Goal: Task Accomplishment & Management: Complete application form

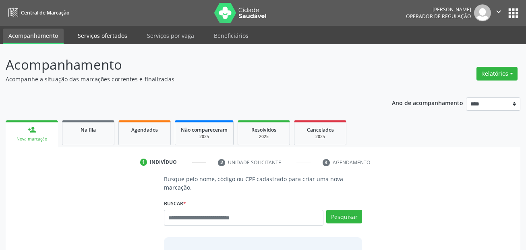
click at [101, 32] on link "Serviços ofertados" at bounding box center [102, 36] width 61 height 14
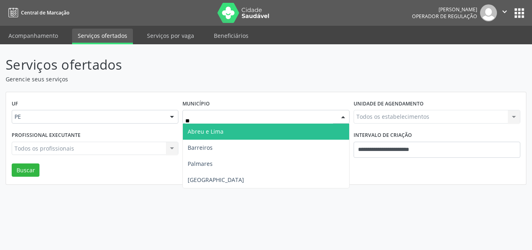
type input "***"
drag, startPoint x: 239, startPoint y: 129, endPoint x: 420, endPoint y: 147, distance: 182.2
click at [240, 129] on span "[GEOGRAPHIC_DATA]" at bounding box center [266, 132] width 166 height 16
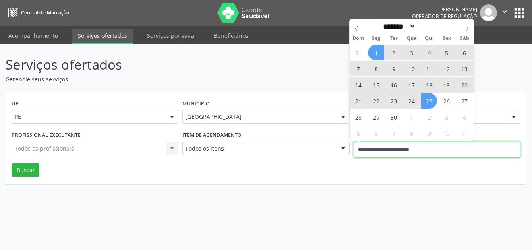
drag, startPoint x: 430, startPoint y: 148, endPoint x: 356, endPoint y: 148, distance: 74.2
click at [357, 148] on input "**********" at bounding box center [437, 150] width 167 height 16
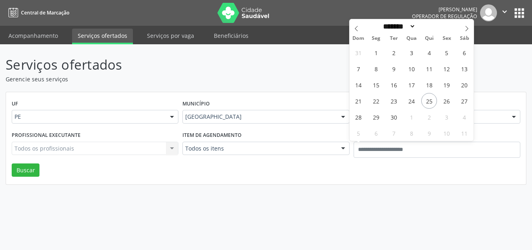
click at [252, 196] on div "Serviços ofertados Gerencie seus serviços UF PE PE Nenhum resultado encontrado …" at bounding box center [266, 147] width 532 height 206
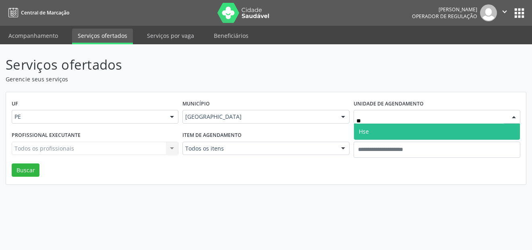
type input "***"
click at [366, 133] on span "Hse" at bounding box center [364, 132] width 10 height 8
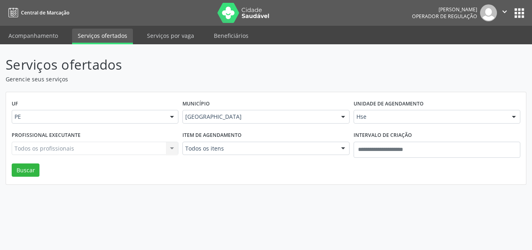
drag, startPoint x: 264, startPoint y: 143, endPoint x: 262, endPoint y: 147, distance: 4.7
click at [264, 144] on div "Todos os itens" at bounding box center [266, 149] width 167 height 14
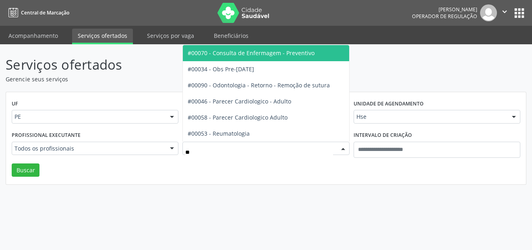
type input "***"
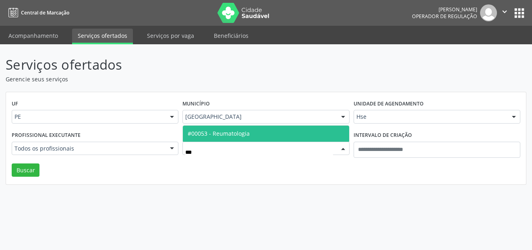
click at [261, 135] on span "#00053 - Reumatologia" at bounding box center [266, 134] width 166 height 16
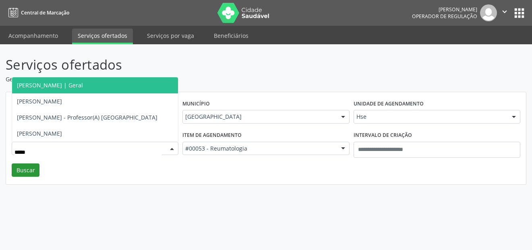
type input "******"
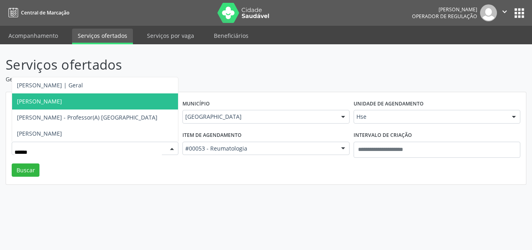
click at [48, 105] on span "Ricardo Lima Kirzner" at bounding box center [95, 102] width 166 height 16
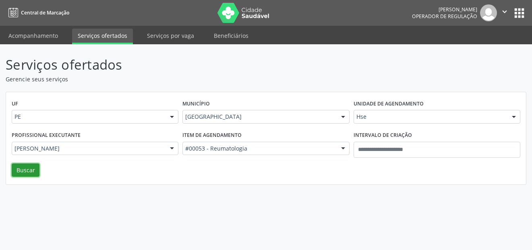
click at [28, 169] on button "Buscar" at bounding box center [26, 171] width 28 height 14
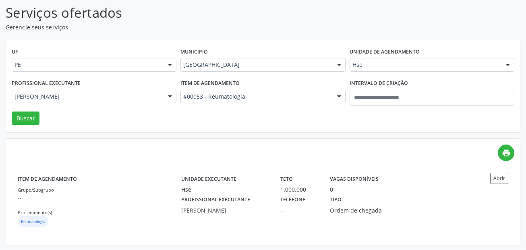
scroll to position [54, 0]
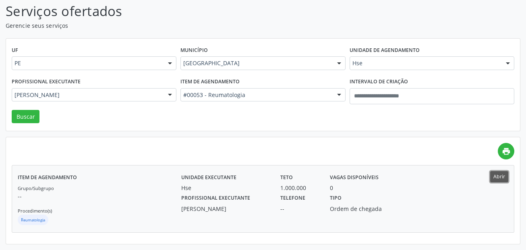
click at [499, 181] on button "Abrir" at bounding box center [499, 176] width 18 height 11
drag, startPoint x: 210, startPoint y: 187, endPoint x: 404, endPoint y: 213, distance: 195.6
click at [404, 213] on div "Unidade executante Hse Teto 1.000.000 Vagas disponíveis 0 Profissional executan…" at bounding box center [324, 198] width 287 height 55
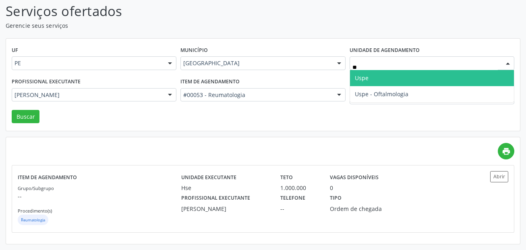
type input "***"
click at [385, 76] on span "Uspe" at bounding box center [432, 78] width 164 height 16
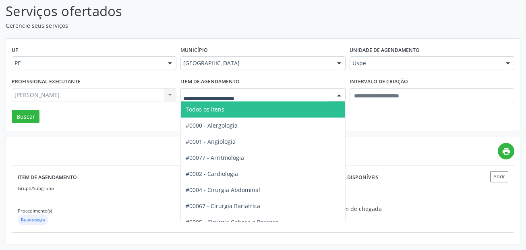
click at [246, 102] on span "Todos os itens" at bounding box center [292, 110] width 223 height 16
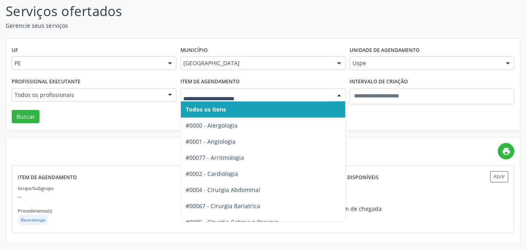
click at [238, 100] on input "text" at bounding box center [255, 99] width 145 height 16
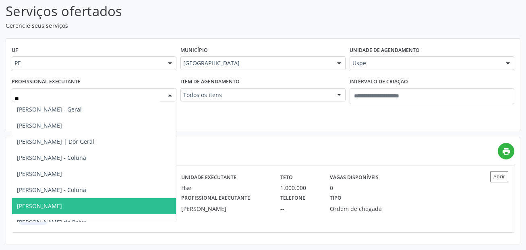
type input "***"
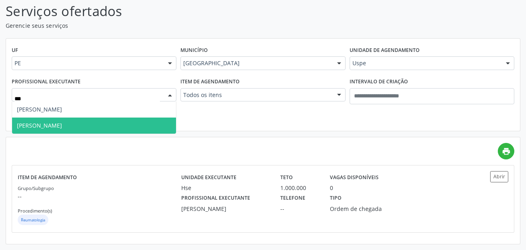
click at [144, 125] on span "Gescimar Ribeiro da Silva" at bounding box center [94, 126] width 164 height 16
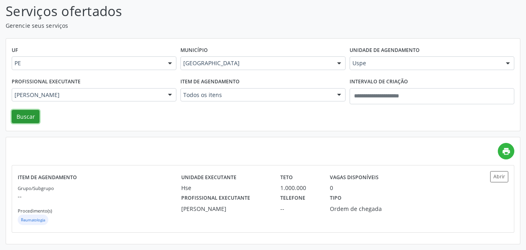
click at [29, 123] on button "Buscar" at bounding box center [26, 117] width 28 height 14
click at [497, 178] on button "Abrir" at bounding box center [499, 176] width 18 height 11
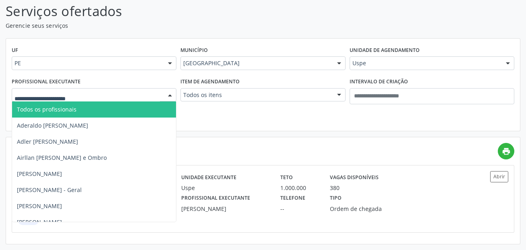
click at [51, 104] on span "Todos os profissionais" at bounding box center [123, 110] width 222 height 16
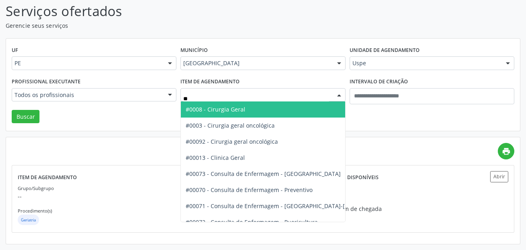
type input "***"
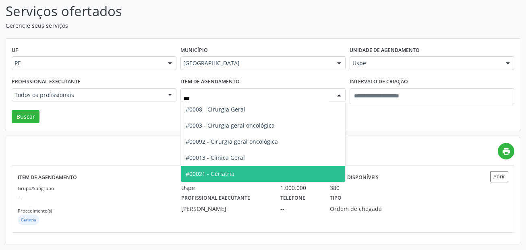
click at [230, 172] on span "#00021 - Geriatria" at bounding box center [210, 174] width 49 height 8
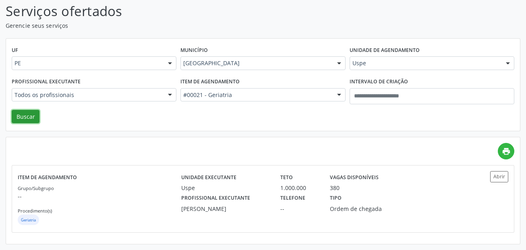
click at [28, 117] on button "Buscar" at bounding box center [26, 117] width 28 height 14
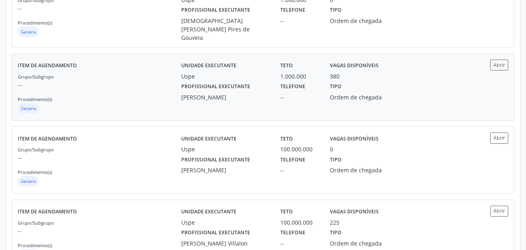
scroll to position [0, 0]
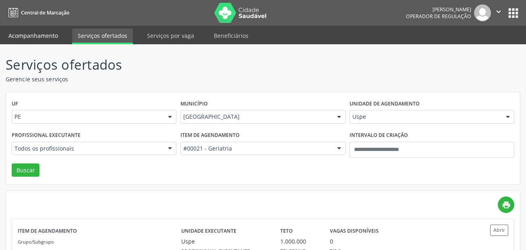
click at [48, 35] on link "Acompanhamento" at bounding box center [33, 36] width 61 height 14
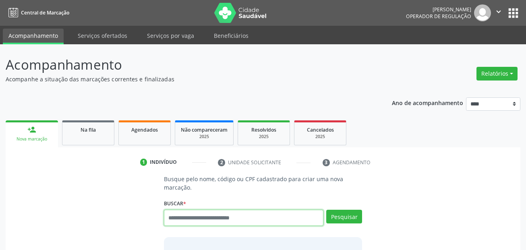
click at [199, 213] on input "text" at bounding box center [244, 218] width 160 height 16
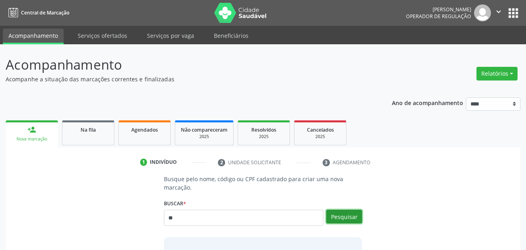
click at [353, 221] on button "Pesquisar" at bounding box center [344, 217] width 36 height 14
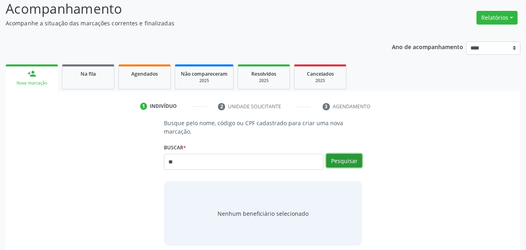
scroll to position [81, 0]
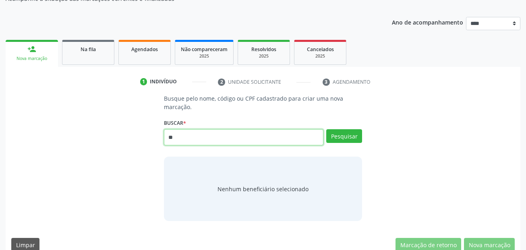
click at [281, 144] on input "**" at bounding box center [244, 137] width 160 height 16
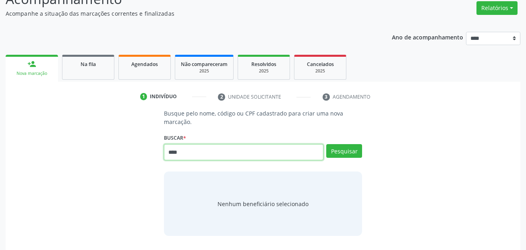
scroll to position [40, 0]
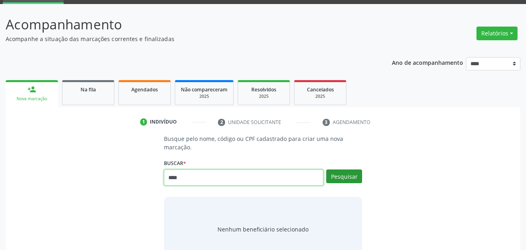
type input "****"
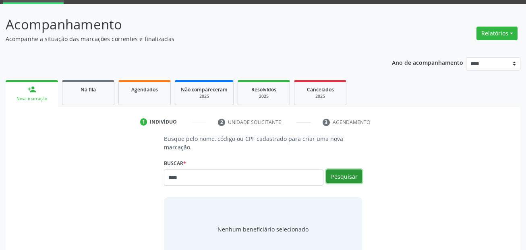
click at [344, 178] on button "Pesquisar" at bounding box center [344, 177] width 36 height 14
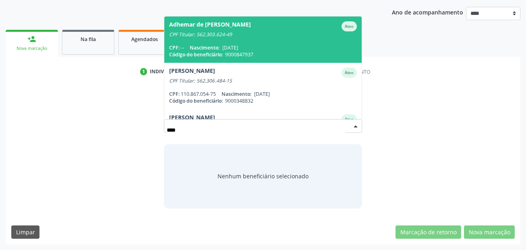
scroll to position [91, 0]
click at [215, 55] on span "Código do beneficiário:" at bounding box center [196, 54] width 54 height 7
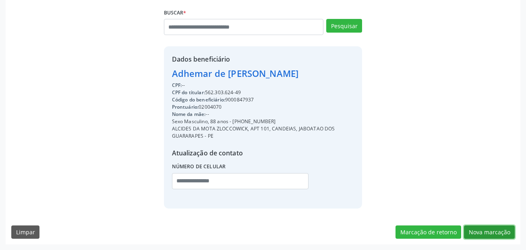
click at [503, 228] on button "Nova marcação" at bounding box center [489, 233] width 51 height 14
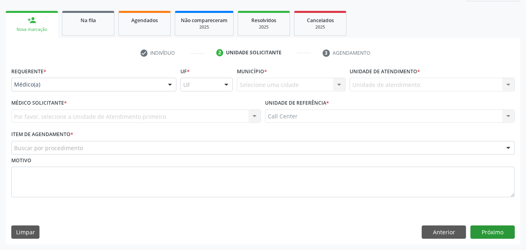
scroll to position [110, 0]
drag, startPoint x: 46, startPoint y: 83, endPoint x: 37, endPoint y: 108, distance: 27.1
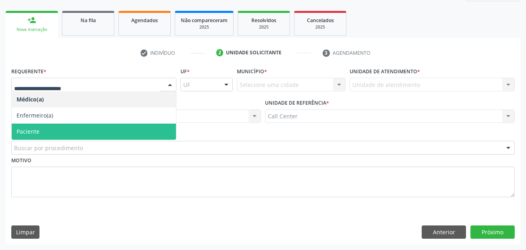
click at [35, 131] on span "Paciente" at bounding box center [28, 132] width 23 height 8
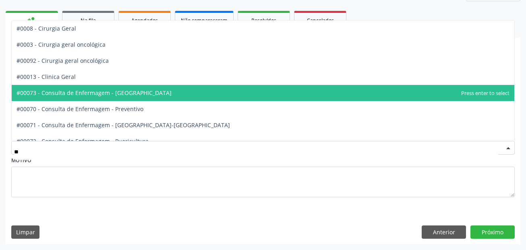
type input "***"
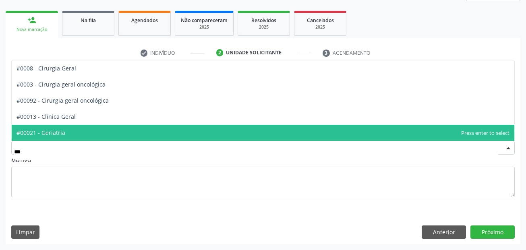
click at [60, 138] on span "#00021 - Geriatria" at bounding box center [263, 133] width 503 height 16
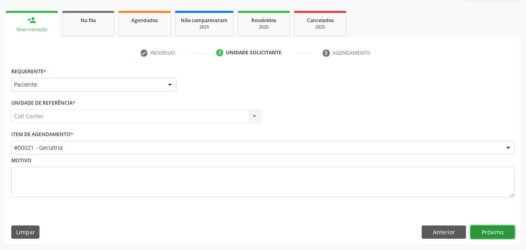
click at [496, 230] on button "Próximo" at bounding box center [493, 233] width 44 height 14
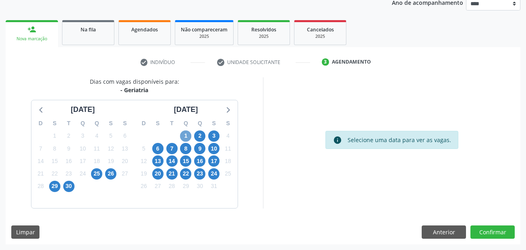
click at [187, 138] on span "1" at bounding box center [185, 136] width 11 height 11
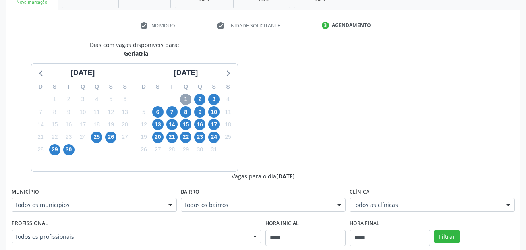
scroll to position [181, 0]
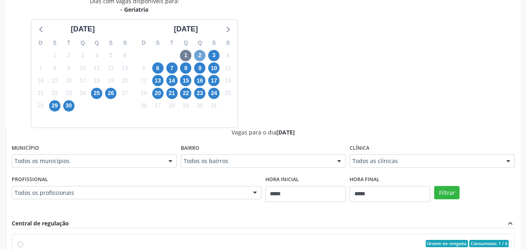
click at [202, 53] on span "2" at bounding box center [199, 55] width 11 height 11
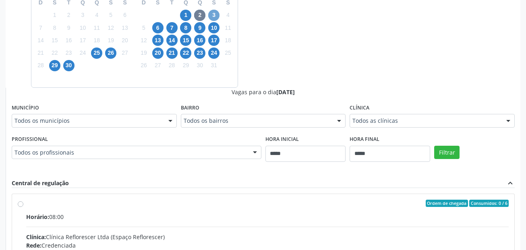
click at [215, 10] on span "3" at bounding box center [213, 15] width 11 height 11
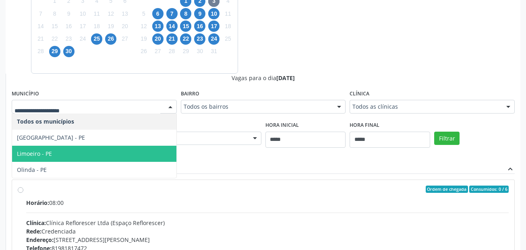
scroll to position [221, 0]
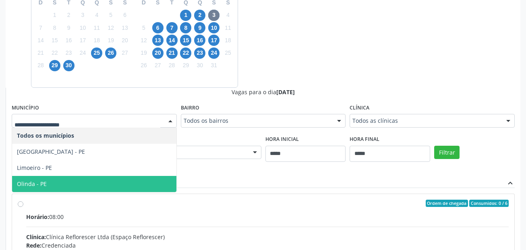
click at [87, 179] on span "Olinda - PE" at bounding box center [94, 184] width 164 height 16
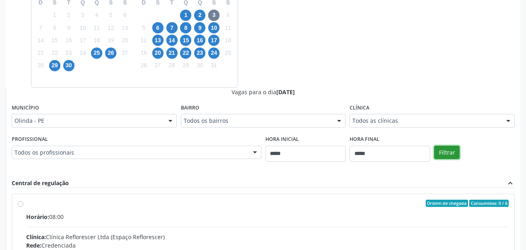
click at [442, 152] on button "Filtrar" at bounding box center [446, 153] width 25 height 14
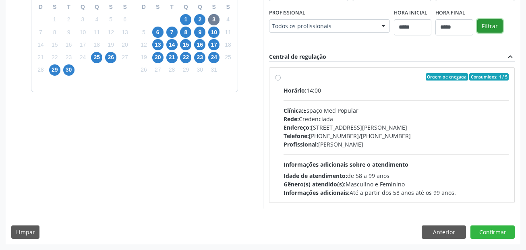
scroll to position [217, 0]
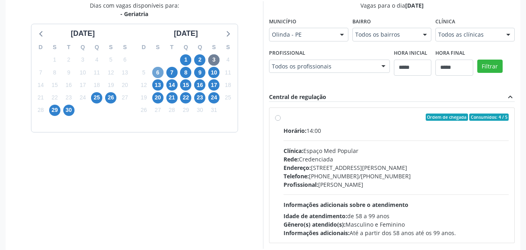
click at [161, 74] on span "6" at bounding box center [157, 72] width 11 height 11
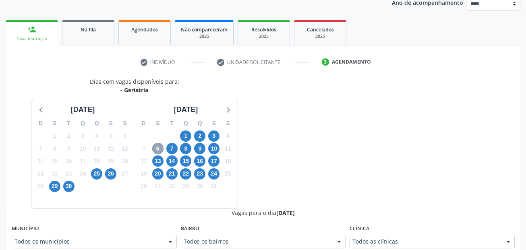
scroll to position [177, 0]
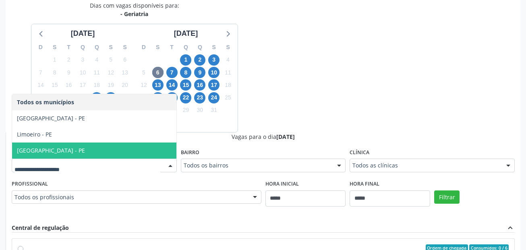
click at [95, 147] on span "Recife - PE" at bounding box center [94, 151] width 164 height 16
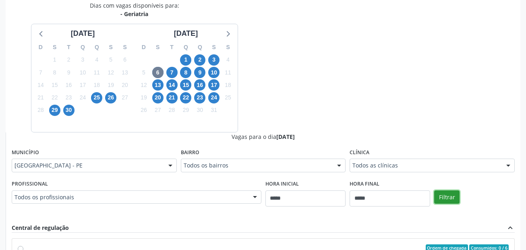
click at [452, 200] on button "Filtrar" at bounding box center [446, 198] width 25 height 14
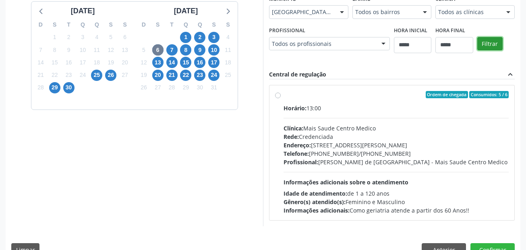
scroll to position [217, 0]
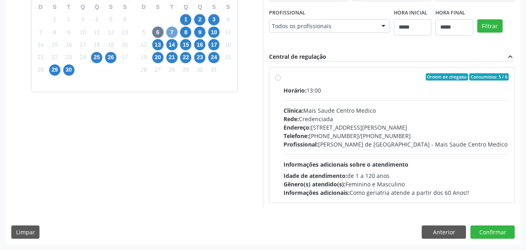
click at [172, 31] on span "7" at bounding box center [171, 32] width 11 height 11
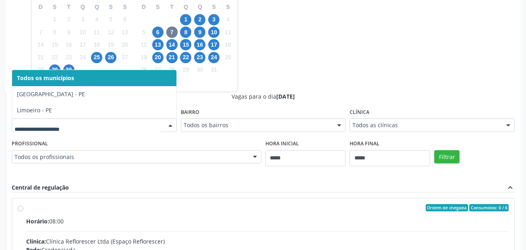
click at [97, 121] on div at bounding box center [94, 125] width 165 height 14
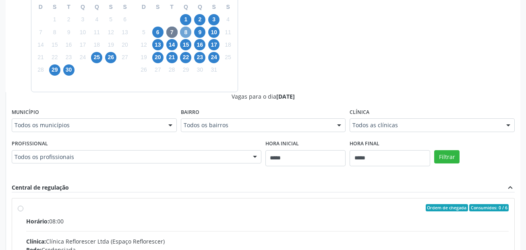
click at [191, 33] on span "8" at bounding box center [185, 32] width 11 height 11
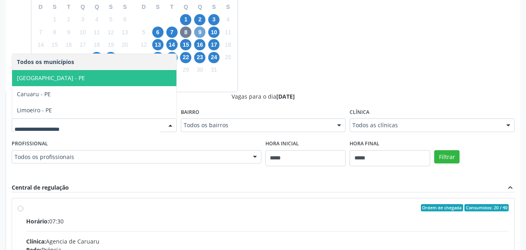
click at [203, 35] on span "9" at bounding box center [199, 32] width 11 height 11
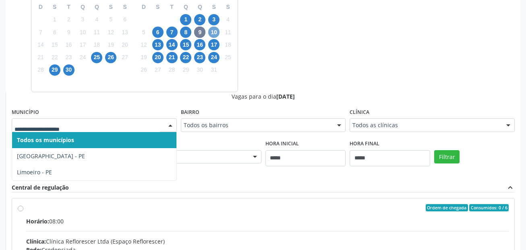
click at [216, 31] on span "10" at bounding box center [213, 32] width 11 height 11
click at [158, 47] on span "13" at bounding box center [157, 44] width 11 height 11
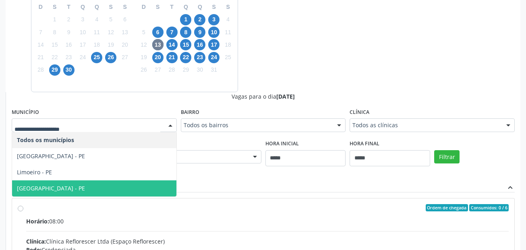
click at [75, 182] on span "Recife - PE" at bounding box center [94, 189] width 164 height 16
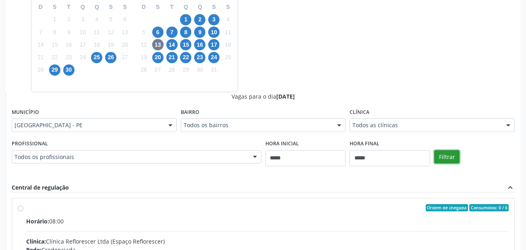
click at [444, 154] on button "Filtrar" at bounding box center [446, 157] width 25 height 14
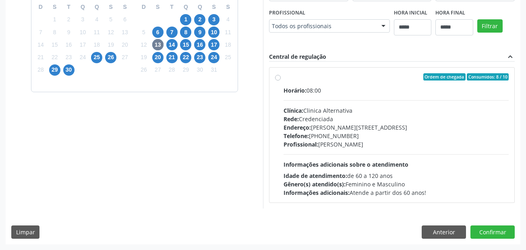
drag, startPoint x: 397, startPoint y: 129, endPoint x: 423, endPoint y: 127, distance: 25.4
click at [423, 127] on div "Endereço: Av Agamenon Magalhães, nº 73, Boa Vista, Recife - PE" at bounding box center [396, 127] width 225 height 8
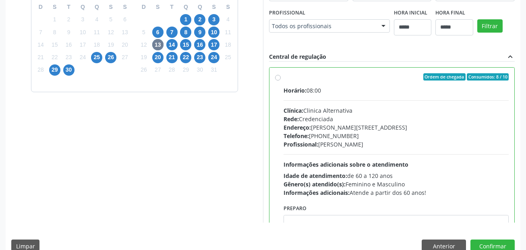
click at [195, 161] on div "Dias com vagas disponíveis para: - Geriatria setembro 2025 D S T Q Q S S 31 1 2…" at bounding box center [135, 92] width 258 height 262
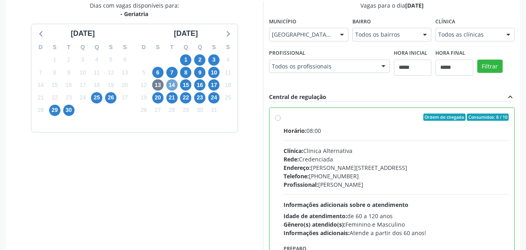
click at [174, 85] on span "14" at bounding box center [171, 84] width 11 height 11
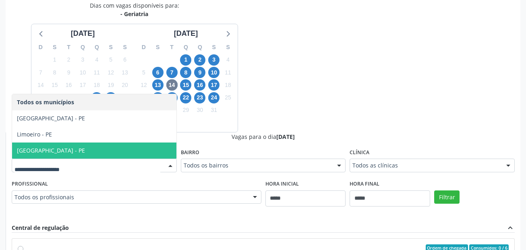
click at [101, 150] on span "Recife - PE" at bounding box center [94, 151] width 164 height 16
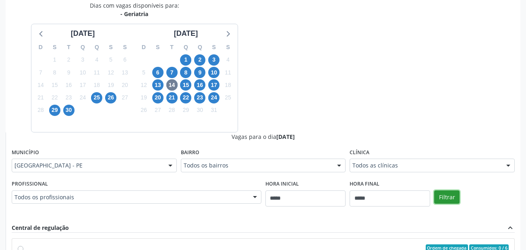
click at [444, 196] on button "Filtrar" at bounding box center [446, 198] width 25 height 14
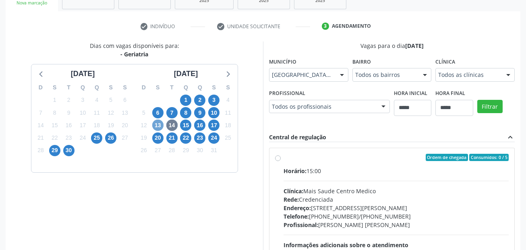
click at [158, 126] on span "13" at bounding box center [157, 125] width 11 height 11
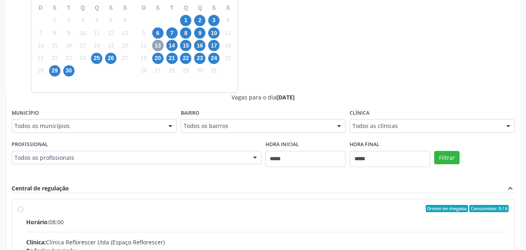
scroll to position [217, 0]
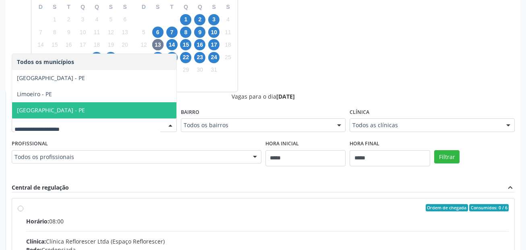
click at [49, 110] on span "Recife - PE" at bounding box center [94, 110] width 164 height 16
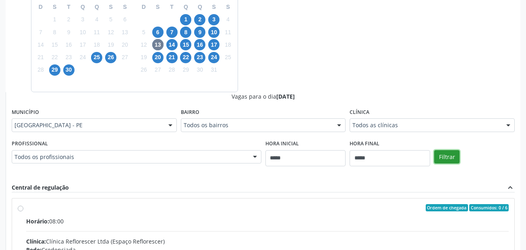
click at [451, 155] on button "Filtrar" at bounding box center [446, 157] width 25 height 14
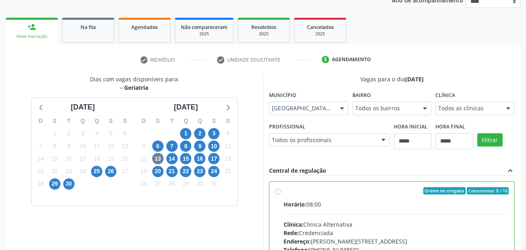
scroll to position [0, 0]
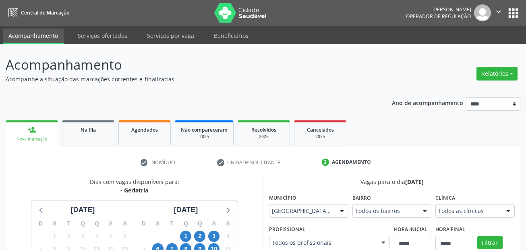
click at [25, 134] on link "person_add Nova marcação" at bounding box center [32, 134] width 52 height 27
click at [106, 38] on link "Serviços ofertados" at bounding box center [102, 36] width 61 height 14
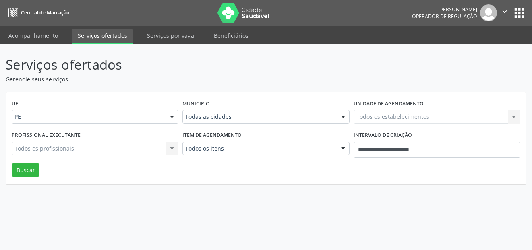
click at [34, 36] on link "Acompanhamento" at bounding box center [33, 36] width 61 height 14
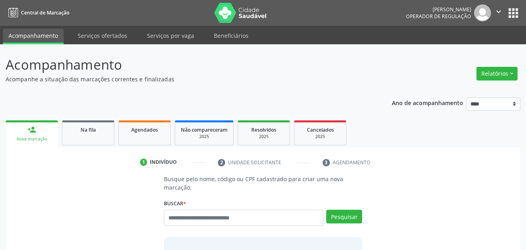
click at [187, 195] on div "Busque pelo nome, código ou CPF cadastrado para criar uma nova marcação. Buscar…" at bounding box center [263, 238] width 210 height 127
drag, startPoint x: 187, startPoint y: 197, endPoint x: 187, endPoint y: 220, distance: 23.0
click at [187, 220] on input "text" at bounding box center [244, 218] width 160 height 16
paste input "**********"
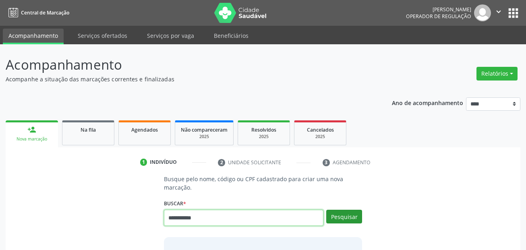
type input "**********"
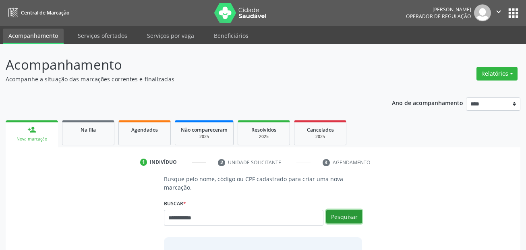
click at [347, 216] on button "Pesquisar" at bounding box center [344, 217] width 36 height 14
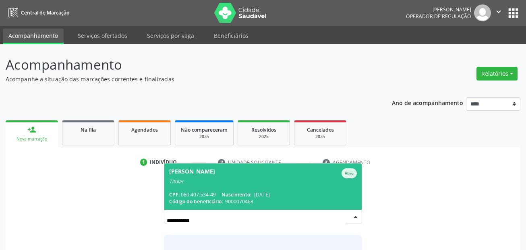
click at [289, 196] on div "CPF: 080.407.534-49 Nascimento: 22/09/1952" at bounding box center [263, 194] width 188 height 7
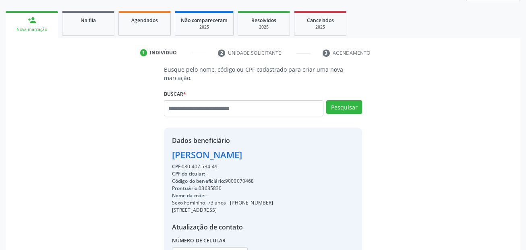
scroll to position [121, 0]
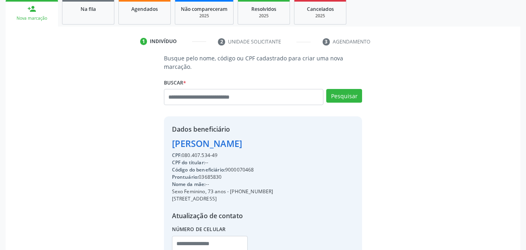
drag, startPoint x: 231, startPoint y: 192, endPoint x: 268, endPoint y: 190, distance: 37.1
click at [268, 190] on div "Dados beneficiário Hildete Alves da Cruz CPF: 080.407.534-49 CPF do titular: --…" at bounding box center [263, 193] width 199 height 155
copy div "(81) 99339-1515"
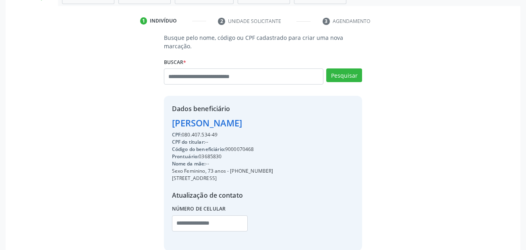
scroll to position [161, 0]
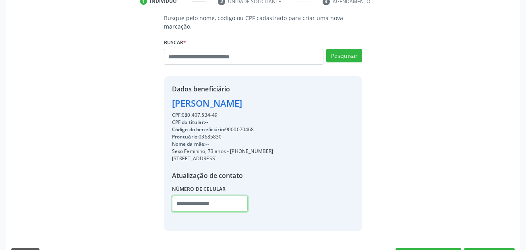
click at [179, 205] on input "text" at bounding box center [210, 204] width 76 height 16
paste input "**********"
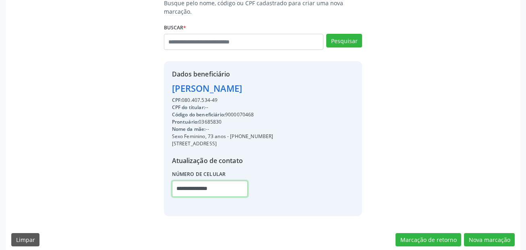
scroll to position [184, 0]
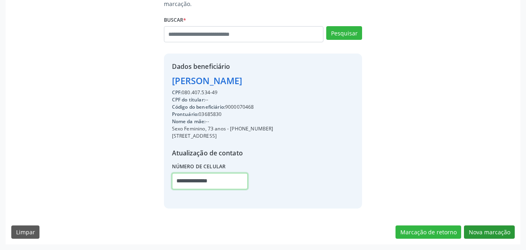
type input "**********"
click at [506, 233] on button "Nova marcação" at bounding box center [489, 233] width 51 height 14
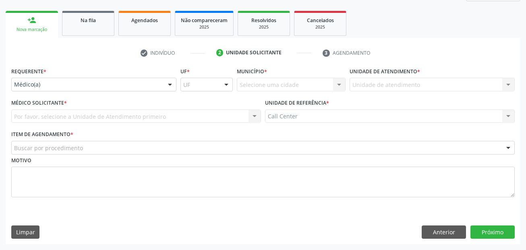
scroll to position [110, 0]
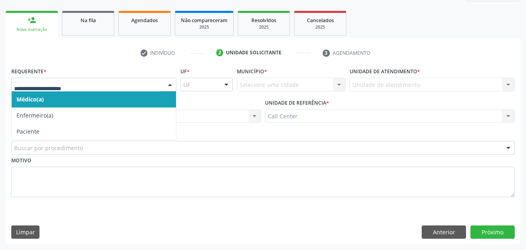
drag, startPoint x: 39, startPoint y: 83, endPoint x: 46, endPoint y: 108, distance: 25.6
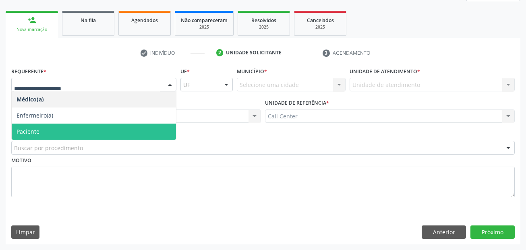
click at [47, 130] on span "Paciente" at bounding box center [94, 132] width 164 height 16
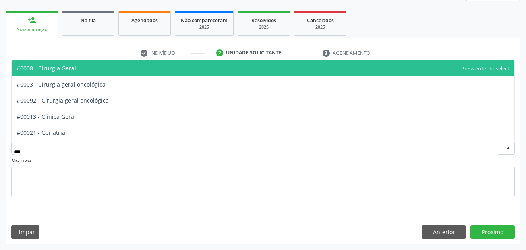
type input "****"
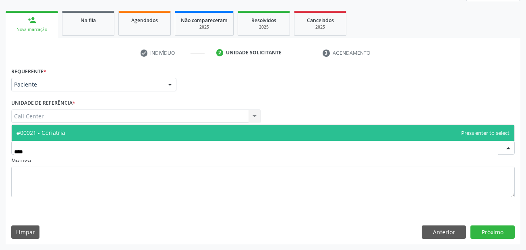
click at [81, 137] on span "#00021 - Geriatria" at bounding box center [263, 133] width 503 height 16
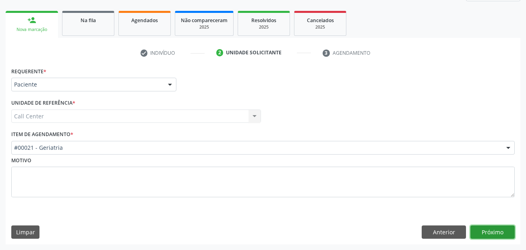
click at [481, 233] on button "Próximo" at bounding box center [493, 233] width 44 height 14
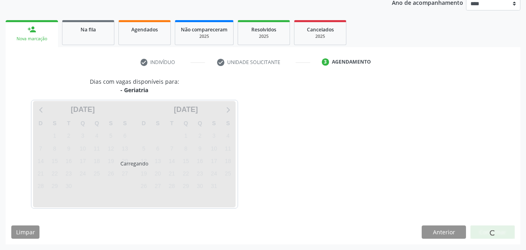
scroll to position [100, 0]
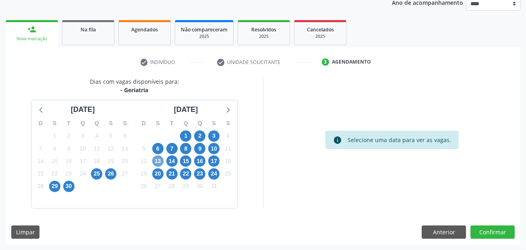
click at [154, 160] on span "13" at bounding box center [157, 161] width 11 height 11
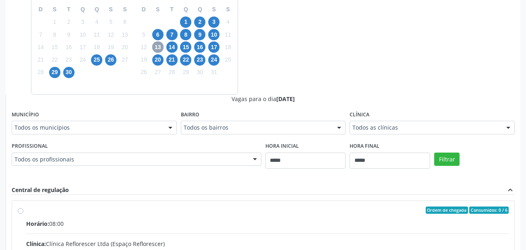
scroll to position [221, 0]
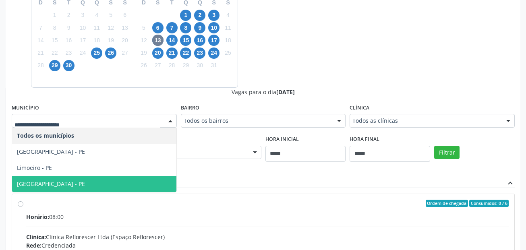
click at [63, 181] on span "Recife - PE" at bounding box center [94, 184] width 164 height 16
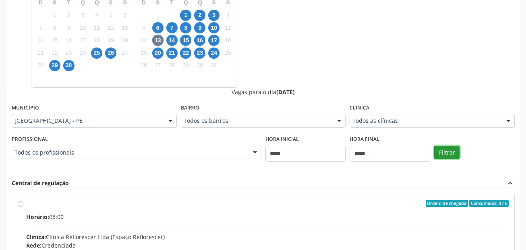
click at [451, 150] on button "Filtrar" at bounding box center [446, 153] width 25 height 14
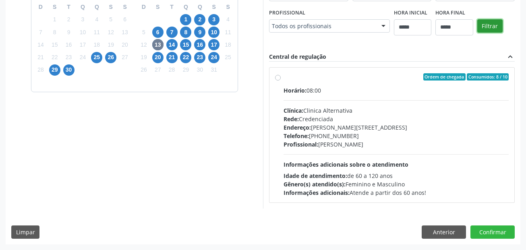
scroll to position [217, 0]
click at [284, 79] on label "Ordem de chegada Consumidos: 8 / 10 Horário: 08:00 Clínica: Clinica Alternativa…" at bounding box center [396, 135] width 225 height 124
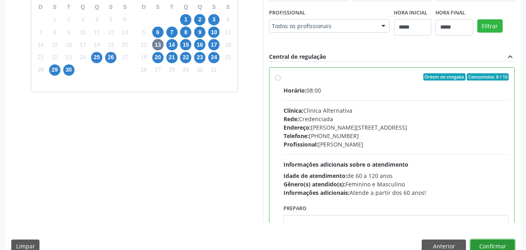
click at [503, 245] on button "Confirmar" at bounding box center [493, 247] width 44 height 14
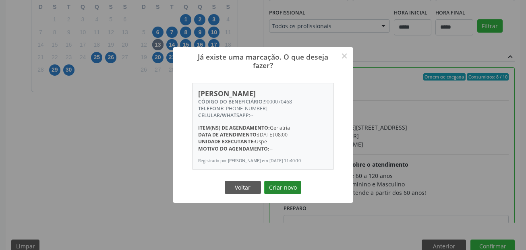
click at [294, 195] on button "Criar novo" at bounding box center [282, 188] width 37 height 14
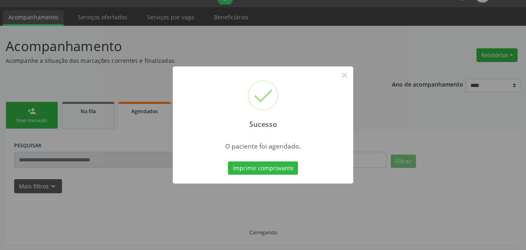
scroll to position [19, 0]
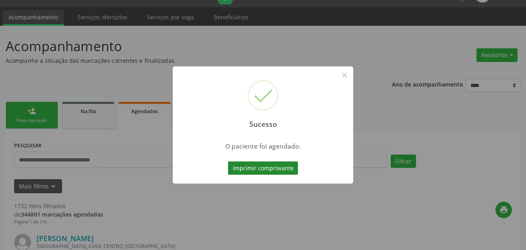
click at [282, 169] on button "Imprimir comprovante" at bounding box center [263, 169] width 70 height 14
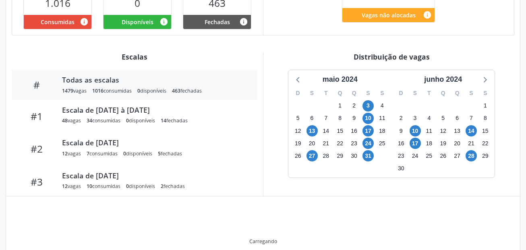
scroll to position [242, 0]
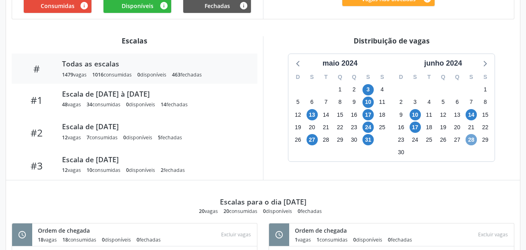
click at [476, 138] on span "28" at bounding box center [471, 139] width 11 height 11
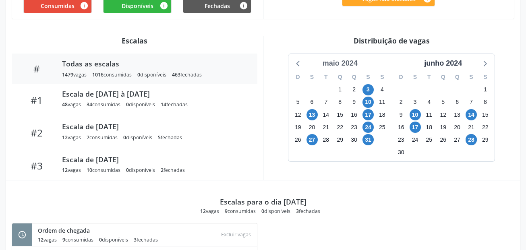
click at [353, 60] on div "maio 2024" at bounding box center [341, 63] width 42 height 11
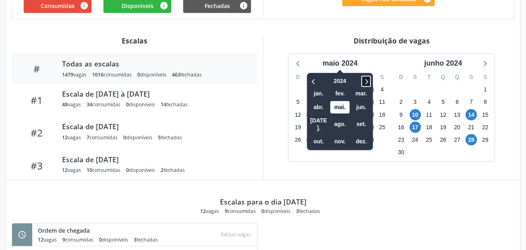
click at [369, 77] on icon at bounding box center [366, 82] width 8 height 10
click at [362, 122] on span "set." at bounding box center [361, 124] width 19 height 12
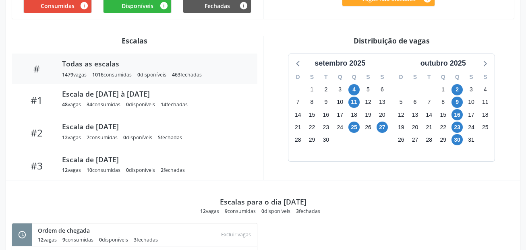
click at [362, 122] on div "maio 2024 2025 jan. fev. mar. abr. mai. jun. jul. ago. set. out. nov. dez. D S …" at bounding box center [392, 108] width 206 height 108
click at [457, 137] on span "30" at bounding box center [457, 139] width 11 height 11
click at [457, 129] on span "23" at bounding box center [457, 127] width 11 height 11
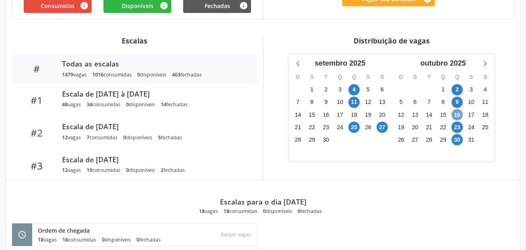
click at [458, 115] on span "16" at bounding box center [457, 114] width 11 height 11
click at [459, 102] on span "9" at bounding box center [457, 102] width 11 height 11
click at [459, 91] on span "2" at bounding box center [457, 89] width 11 height 11
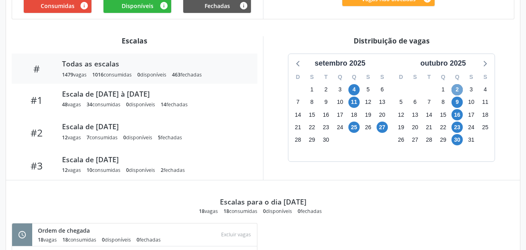
click at [459, 91] on span "2" at bounding box center [457, 89] width 11 height 11
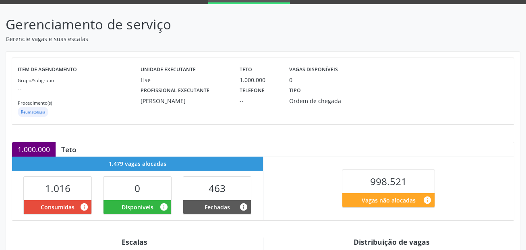
scroll to position [0, 0]
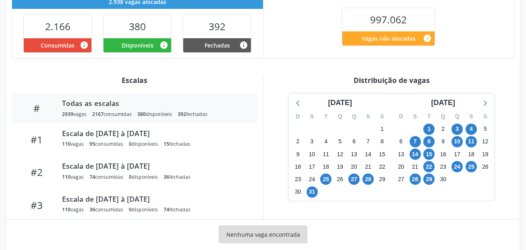
scroll to position [216, 0]
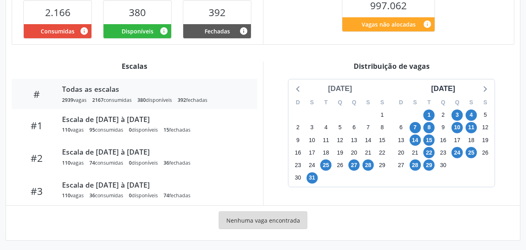
click at [350, 93] on div "março 2025" at bounding box center [340, 88] width 31 height 11
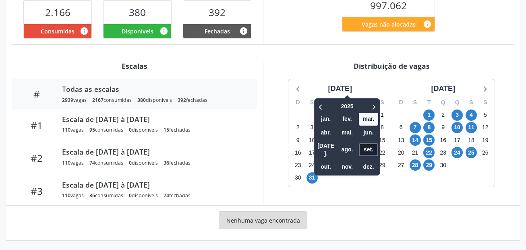
click at [363, 145] on span "set." at bounding box center [368, 149] width 19 height 12
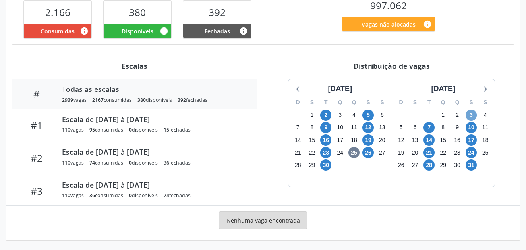
click at [471, 114] on span "3" at bounding box center [471, 115] width 11 height 11
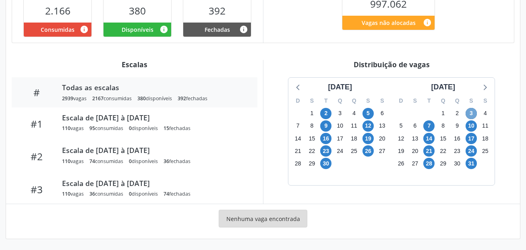
scroll to position [218, 0]
click at [472, 112] on span "3" at bounding box center [471, 113] width 11 height 11
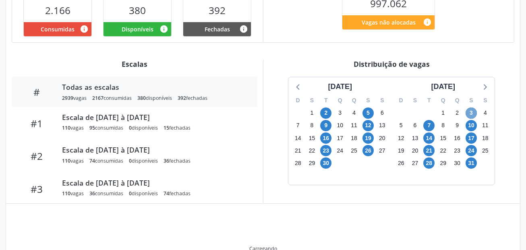
click at [472, 112] on span "3" at bounding box center [471, 113] width 11 height 11
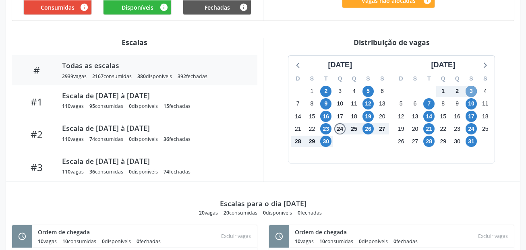
scroll to position [259, 0]
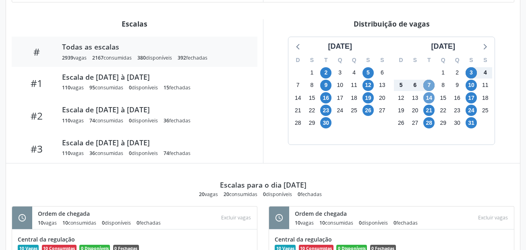
drag, startPoint x: 431, startPoint y: 87, endPoint x: 432, endPoint y: 94, distance: 6.5
click at [432, 87] on span "7" at bounding box center [429, 85] width 11 height 11
click at [432, 98] on span "14" at bounding box center [429, 97] width 11 height 11
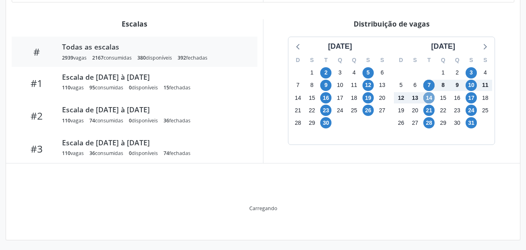
click at [432, 98] on span "14" at bounding box center [429, 97] width 11 height 11
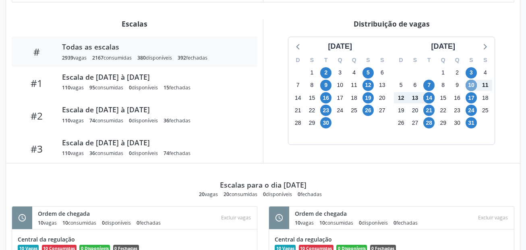
click at [474, 85] on span "10" at bounding box center [471, 85] width 11 height 11
click at [473, 96] on span "17" at bounding box center [471, 97] width 11 height 11
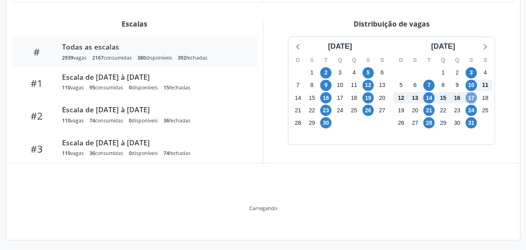
click at [473, 96] on span "17" at bounding box center [471, 97] width 11 height 11
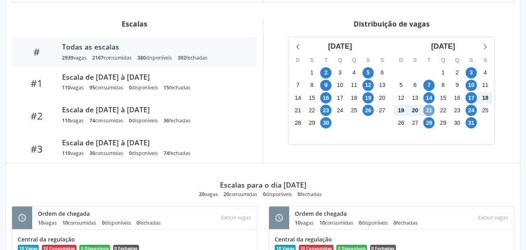
click at [430, 110] on span "21" at bounding box center [429, 110] width 11 height 11
click at [472, 110] on span "24" at bounding box center [471, 110] width 11 height 11
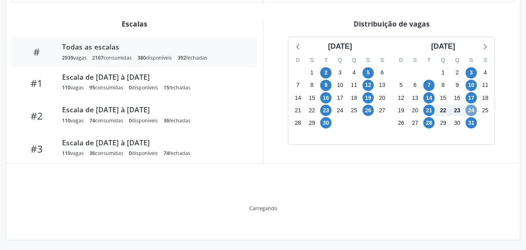
click at [472, 110] on span "24" at bounding box center [471, 110] width 11 height 11
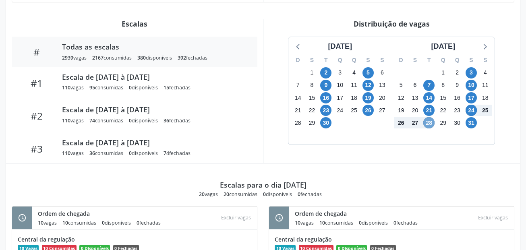
click at [431, 123] on span "28" at bounding box center [429, 122] width 11 height 11
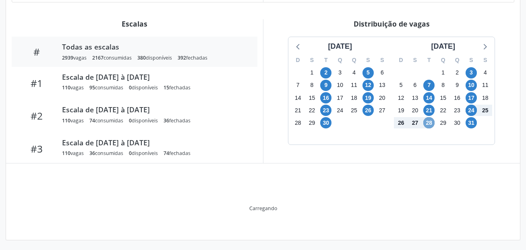
click at [431, 123] on span "28" at bounding box center [429, 122] width 11 height 11
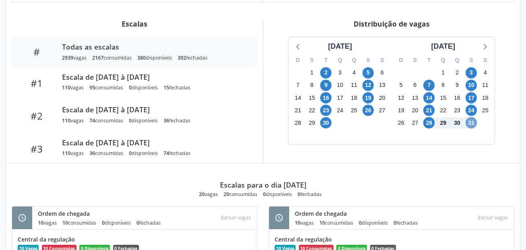
click at [474, 123] on span "31" at bounding box center [471, 122] width 11 height 11
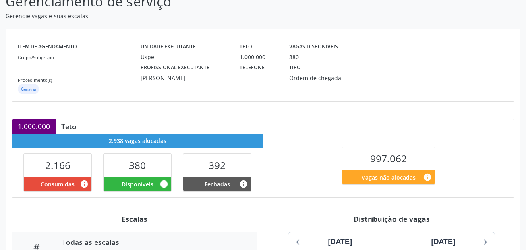
scroll to position [202, 0]
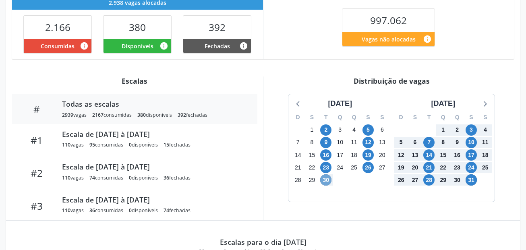
click at [325, 176] on span "30" at bounding box center [325, 180] width 11 height 11
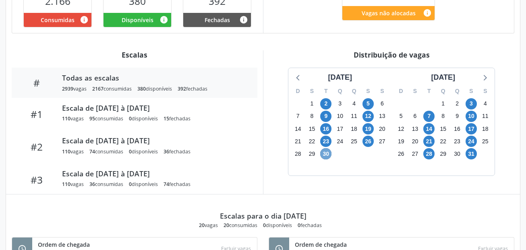
scroll to position [260, 0]
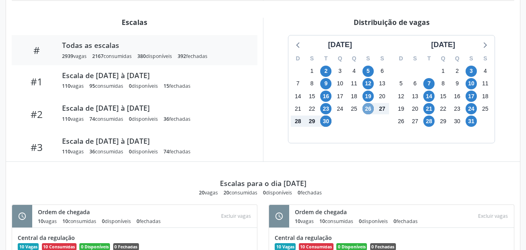
click at [370, 111] on span "26" at bounding box center [368, 108] width 11 height 11
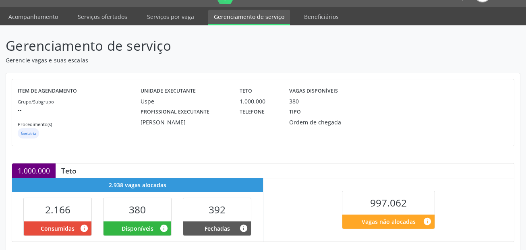
scroll to position [19, 0]
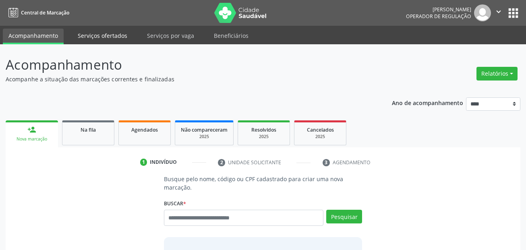
click at [97, 33] on link "Serviços ofertados" at bounding box center [102, 36] width 61 height 14
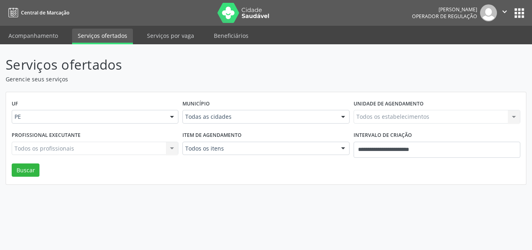
click at [410, 115] on div "Todos os estabelecimentos Todos os estabelecimentos Nenhum resultado encontrado…" at bounding box center [437, 117] width 167 height 14
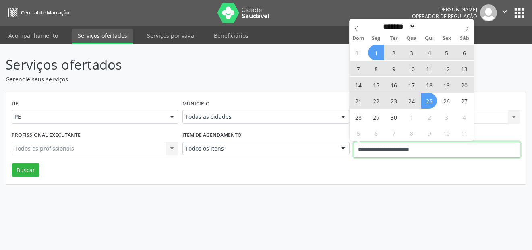
drag, startPoint x: 447, startPoint y: 150, endPoint x: 315, endPoint y: 140, distance: 132.1
click at [316, 140] on div "Profissional executante Todos os profissionais Todos os profissionais Nenhum re…" at bounding box center [266, 146] width 513 height 34
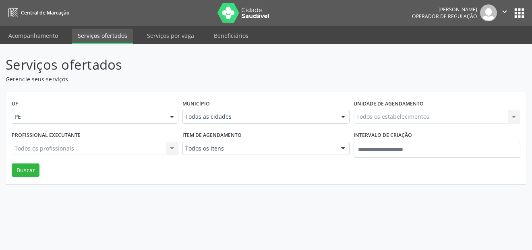
click at [278, 107] on div "Município Todas as cidades Todas as cidades [GEOGRAPHIC_DATA] e [GEOGRAPHIC_DAT…" at bounding box center [266, 113] width 171 height 31
drag, startPoint x: 270, startPoint y: 116, endPoint x: 268, endPoint y: 120, distance: 4.7
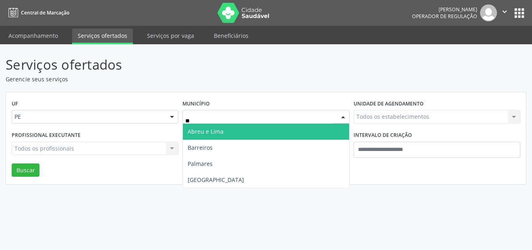
type input "***"
click at [253, 131] on span "Recife" at bounding box center [266, 132] width 166 height 16
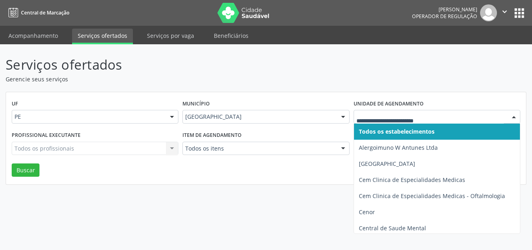
click at [397, 110] on div at bounding box center [437, 117] width 167 height 14
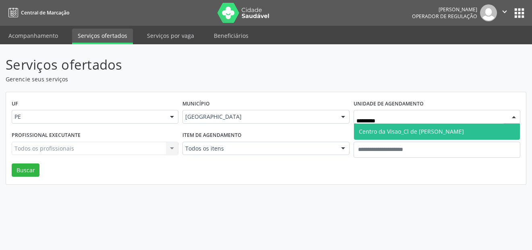
type input "*********"
click at [391, 133] on span "Centro da Visao_Cl de [PERSON_NAME]" at bounding box center [411, 132] width 105 height 8
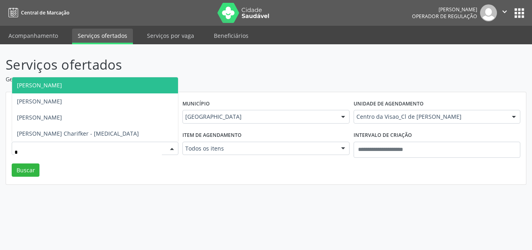
type input "**"
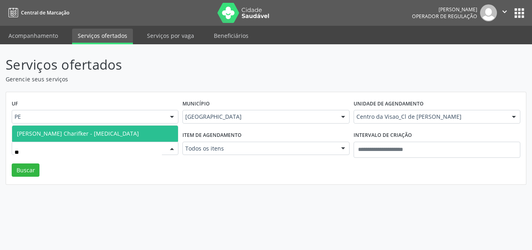
click at [131, 132] on span "[PERSON_NAME] Charifker - [MEDICAL_DATA]" at bounding box center [95, 134] width 166 height 16
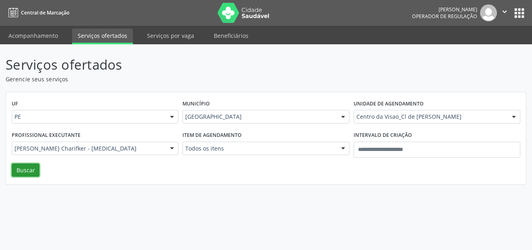
click at [24, 171] on button "Buscar" at bounding box center [26, 171] width 28 height 14
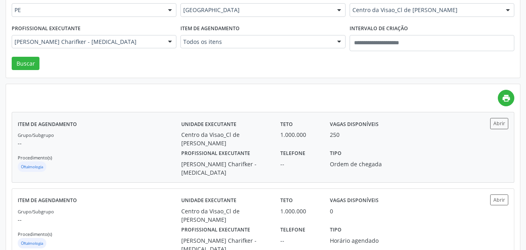
scroll to position [121, 0]
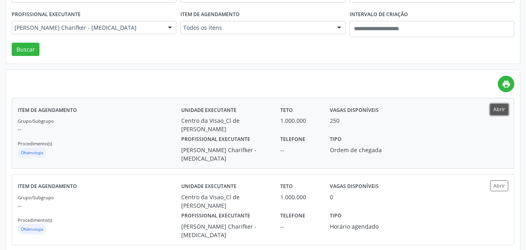
click at [494, 111] on button "Abrir" at bounding box center [499, 109] width 18 height 11
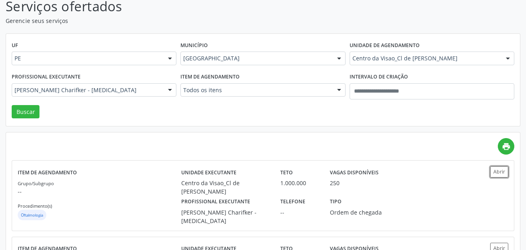
scroll to position [0, 0]
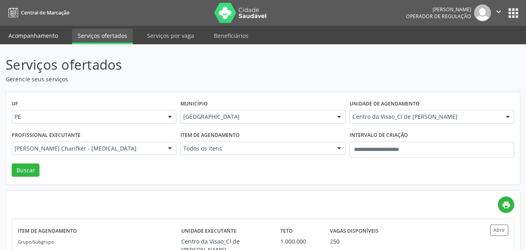
click at [33, 39] on link "Acompanhamento" at bounding box center [33, 36] width 61 height 14
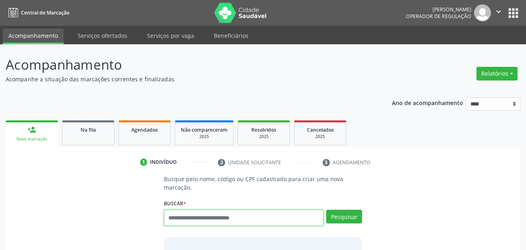
click at [200, 217] on input "text" at bounding box center [244, 218] width 160 height 16
paste input "**********"
type input "**********"
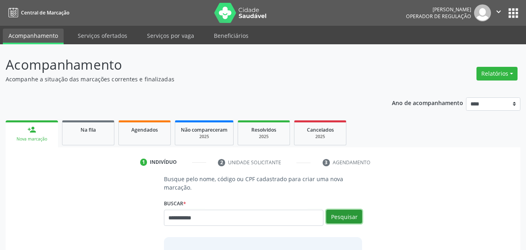
click at [349, 217] on button "Pesquisar" at bounding box center [344, 217] width 36 height 14
type input "**********"
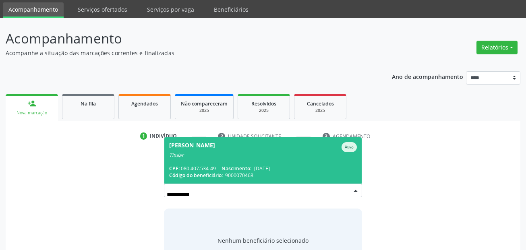
scroll to position [81, 0]
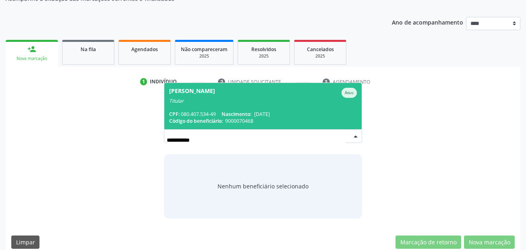
click at [233, 114] on span "Nascimento:" at bounding box center [237, 114] width 30 height 7
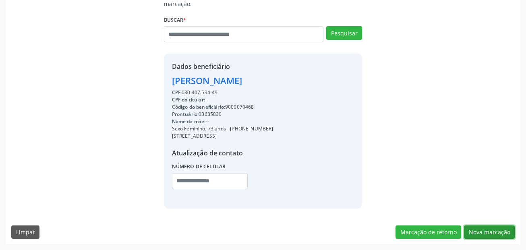
click at [485, 234] on button "Nova marcação" at bounding box center [489, 233] width 51 height 14
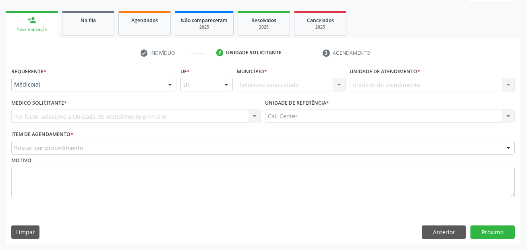
click at [27, 92] on div "Requerente * Médico(a) Médico(a) Enfermeiro(a) Paciente Nenhum resultado encont…" at bounding box center [93, 80] width 169 height 31
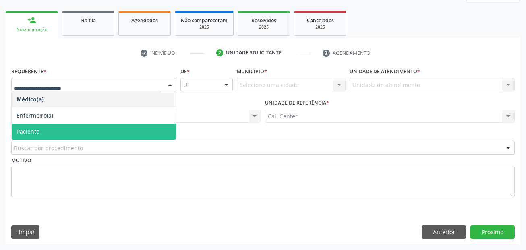
click at [35, 130] on span "Paciente" at bounding box center [28, 132] width 23 height 8
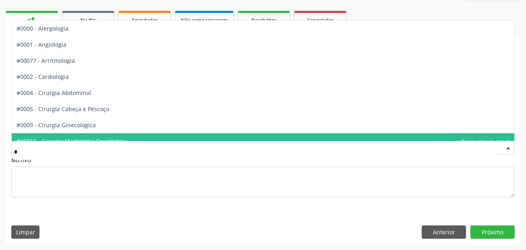
type input "**"
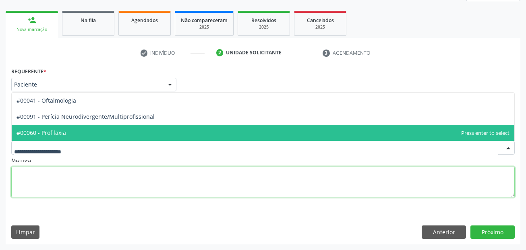
click at [58, 175] on textarea at bounding box center [263, 182] width 504 height 31
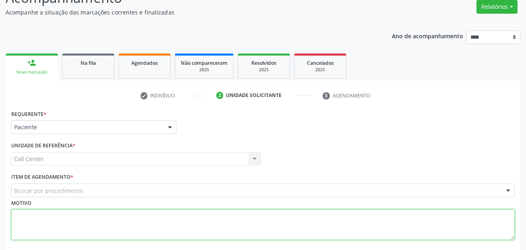
scroll to position [0, 0]
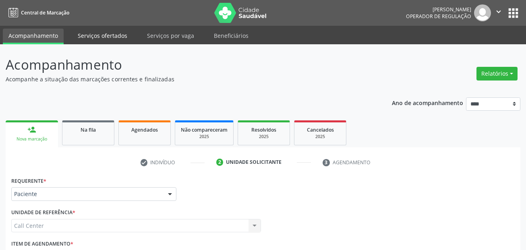
click at [101, 35] on link "Serviços ofertados" at bounding box center [102, 36] width 61 height 14
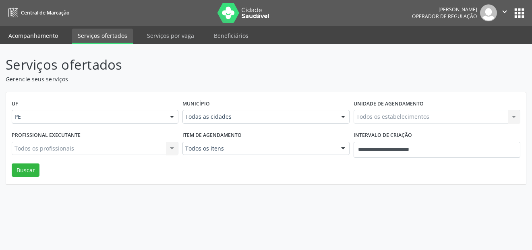
click at [35, 33] on link "Acompanhamento" at bounding box center [33, 36] width 61 height 14
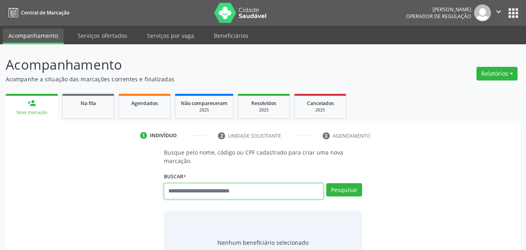
click at [201, 191] on input "text" at bounding box center [244, 191] width 160 height 16
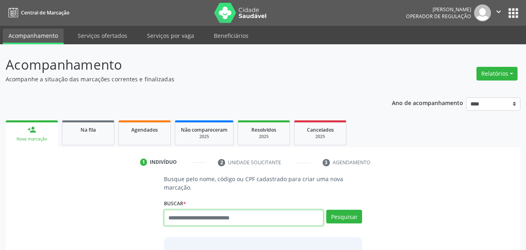
drag, startPoint x: 202, startPoint y: 191, endPoint x: 186, endPoint y: 222, distance: 35.5
click at [186, 222] on input "text" at bounding box center [244, 218] width 160 height 16
paste input "**********"
type input "**********"
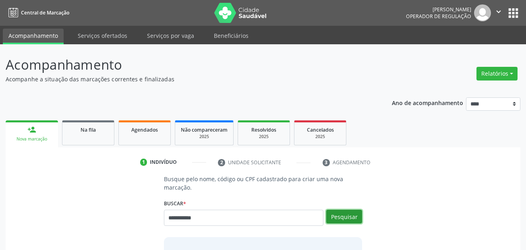
click at [348, 216] on button "Pesquisar" at bounding box center [344, 217] width 36 height 14
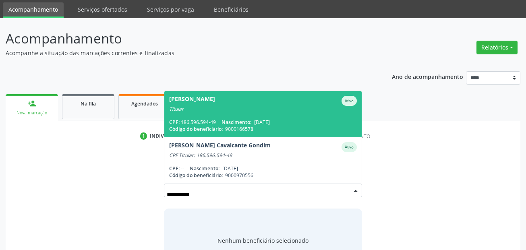
scroll to position [40, 0]
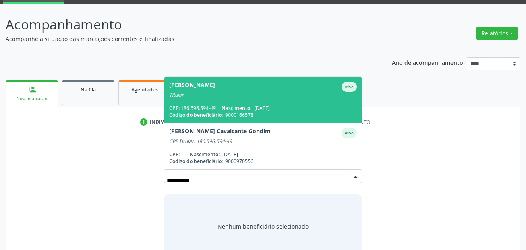
click at [251, 110] on span "Nascimento:" at bounding box center [237, 108] width 30 height 7
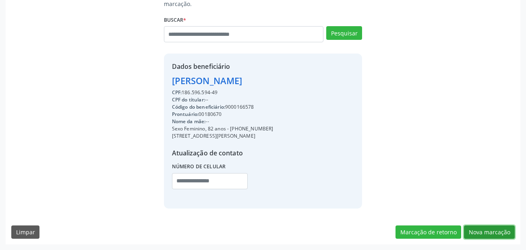
click at [490, 234] on button "Nova marcação" at bounding box center [489, 233] width 51 height 14
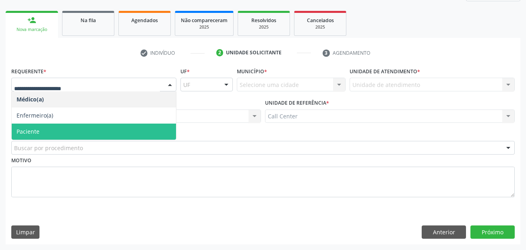
click at [40, 133] on span "Paciente" at bounding box center [94, 132] width 164 height 16
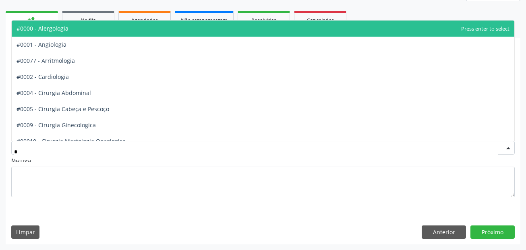
type input "**"
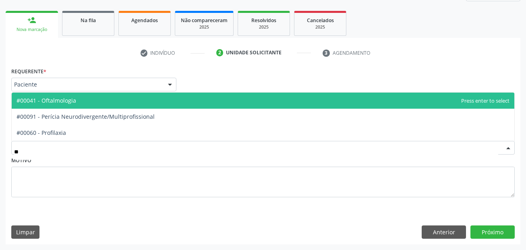
click at [45, 106] on span "#00041 - Oftalmologia" at bounding box center [263, 101] width 503 height 16
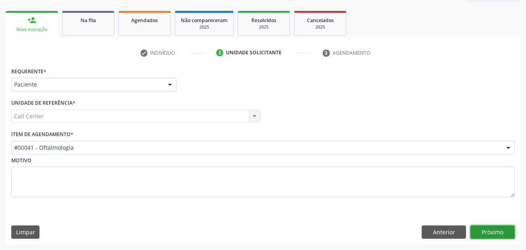
click at [503, 233] on button "Próximo" at bounding box center [493, 233] width 44 height 14
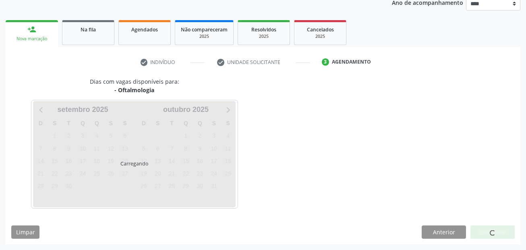
scroll to position [100, 0]
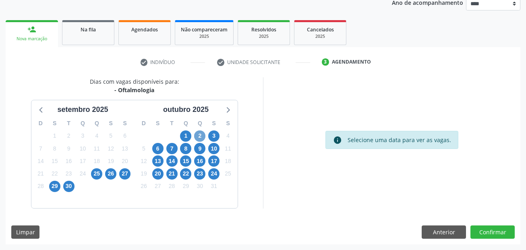
click at [200, 136] on span "2" at bounding box center [199, 136] width 11 height 11
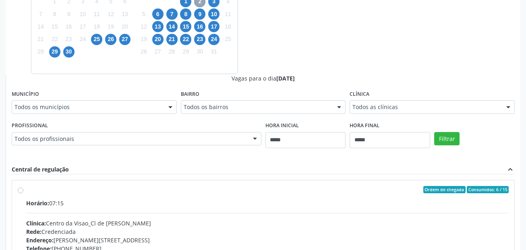
scroll to position [262, 0]
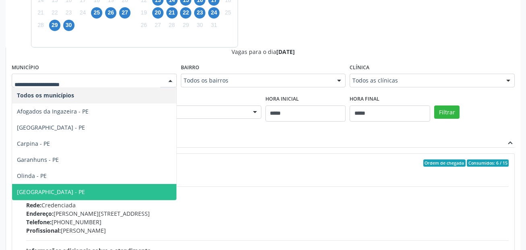
click at [46, 192] on span "Recife - PE" at bounding box center [94, 192] width 164 height 16
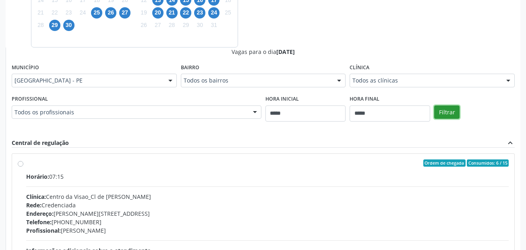
click at [451, 108] on button "Filtrar" at bounding box center [446, 113] width 25 height 14
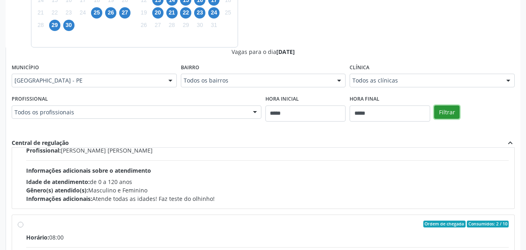
scroll to position [403, 0]
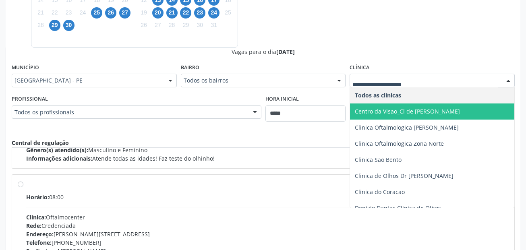
click at [393, 110] on span "Centro da Visao_Cl de Olhos Guilherme Ribeir" at bounding box center [407, 112] width 105 height 8
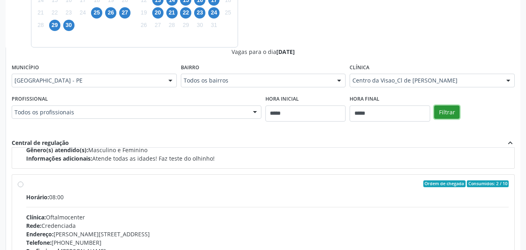
click at [448, 111] on button "Filtrar" at bounding box center [446, 113] width 25 height 14
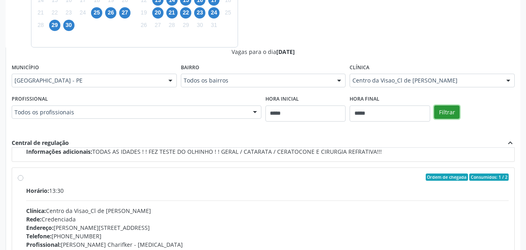
scroll to position [268, 0]
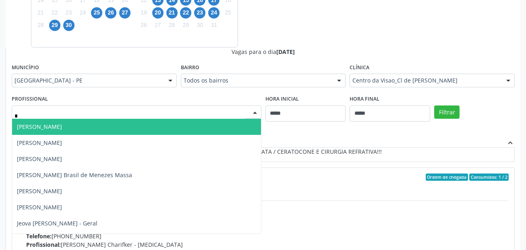
type input "**"
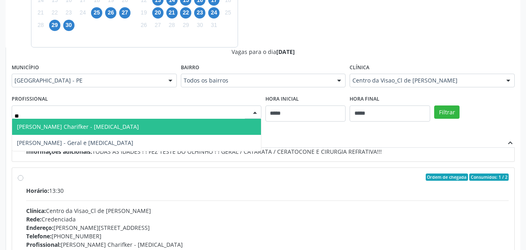
click at [127, 125] on span "Mirella Foinquinos Charifker - Glaucoma" at bounding box center [136, 127] width 249 height 16
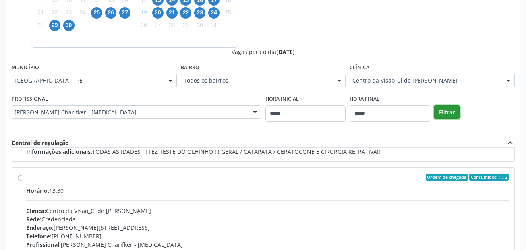
click at [446, 114] on button "Filtrar" at bounding box center [446, 113] width 25 height 14
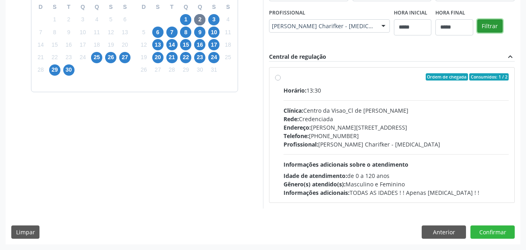
scroll to position [0, 0]
click at [284, 78] on label "Ordem de chegada Consumidos: 1 / 2 Horário: 13:30 Clínica: Centro da Visao_Cl d…" at bounding box center [396, 135] width 225 height 124
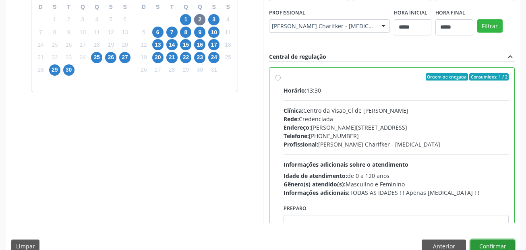
click at [494, 243] on button "Confirmar" at bounding box center [493, 247] width 44 height 14
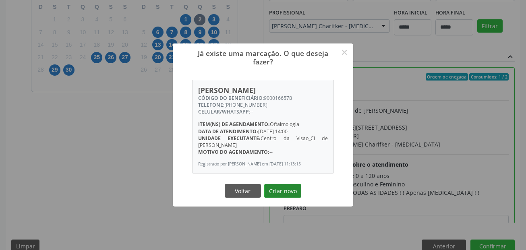
click at [294, 193] on button "Criar novo" at bounding box center [282, 191] width 37 height 14
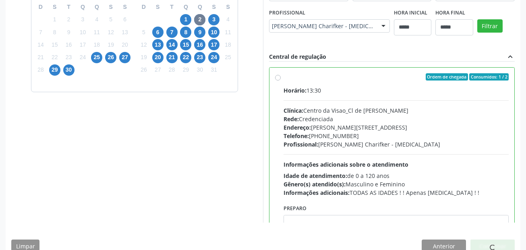
scroll to position [19, 0]
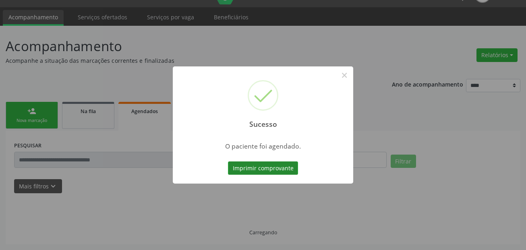
click at [288, 162] on button "Imprimir comprovante" at bounding box center [263, 169] width 70 height 14
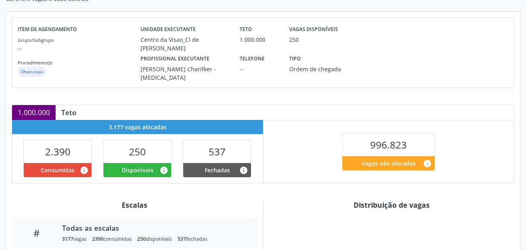
scroll to position [179, 0]
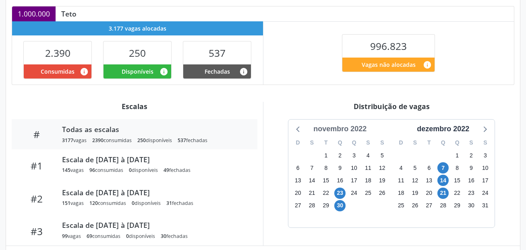
click at [356, 127] on div "novembro 2022" at bounding box center [340, 129] width 60 height 11
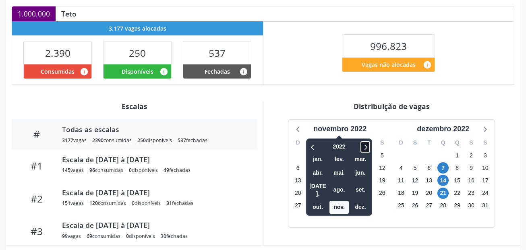
click at [368, 145] on icon at bounding box center [366, 147] width 8 height 10
click at [363, 187] on span "set." at bounding box center [360, 190] width 19 height 12
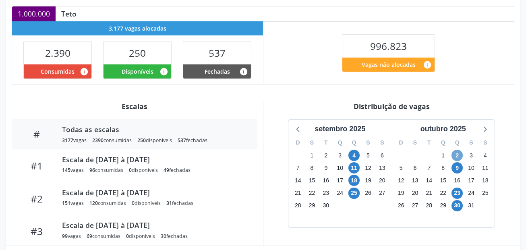
click at [457, 153] on span "2" at bounding box center [457, 155] width 11 height 11
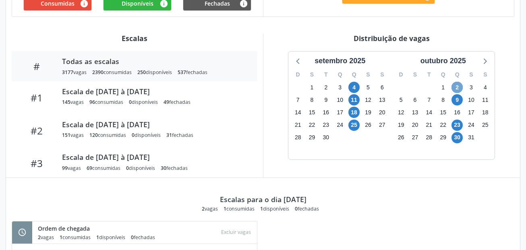
scroll to position [260, 0]
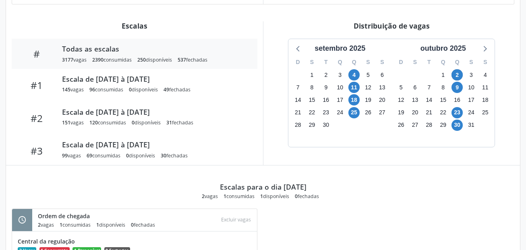
click at [321, 204] on div "Escalas para o dia [DATE] 2 vagas 1 consumidas 1 disponíveis 0 fechadas schedul…" at bounding box center [263, 230] width 503 height 129
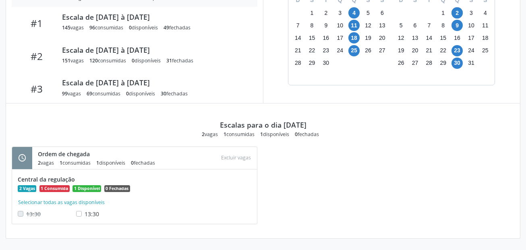
scroll to position [241, 0]
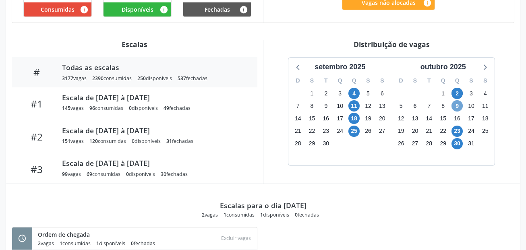
click at [458, 104] on span "9" at bounding box center [457, 105] width 11 height 11
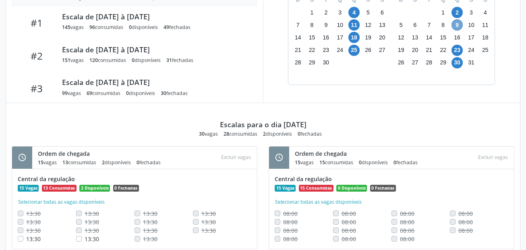
scroll to position [347, 0]
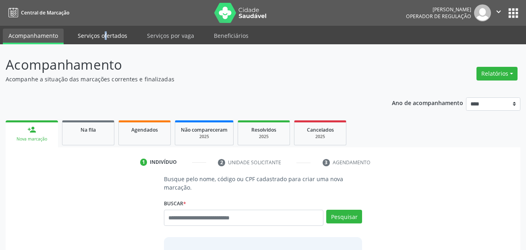
click at [112, 39] on link "Serviços ofertados" at bounding box center [102, 36] width 61 height 14
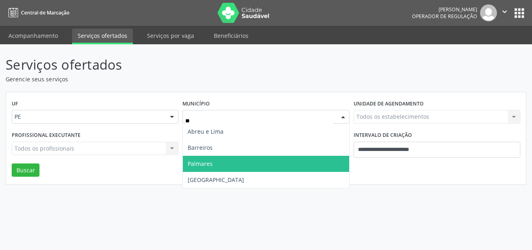
type input "***"
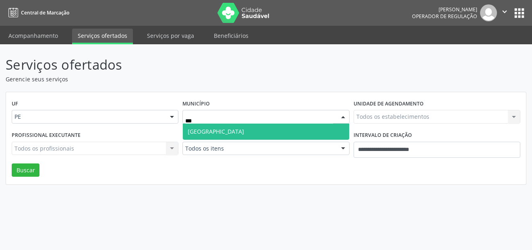
click at [249, 132] on span "Recife" at bounding box center [266, 132] width 166 height 16
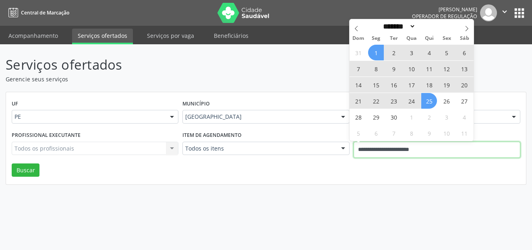
drag, startPoint x: 463, startPoint y: 148, endPoint x: 327, endPoint y: 148, distance: 135.8
click at [327, 148] on div "Profissional executante Todos os profissionais Todos os profissionais Nenhum re…" at bounding box center [266, 146] width 513 height 34
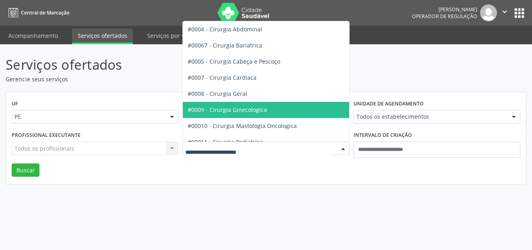
scroll to position [121, 0]
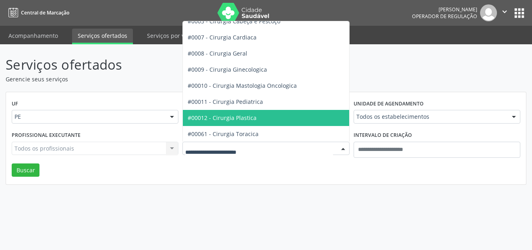
click at [281, 118] on span "#00012 - Cirurgia Plastica" at bounding box center [294, 118] width 223 height 16
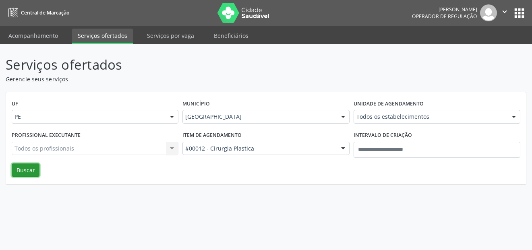
click at [20, 170] on button "Buscar" at bounding box center [26, 171] width 28 height 14
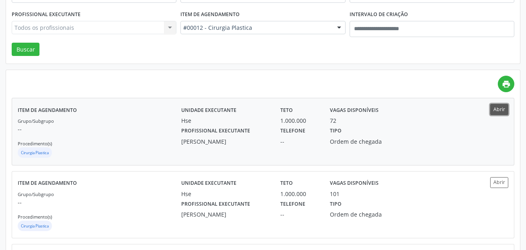
click at [499, 110] on button "Abrir" at bounding box center [499, 109] width 18 height 11
click at [496, 184] on button "Abrir" at bounding box center [499, 182] width 18 height 11
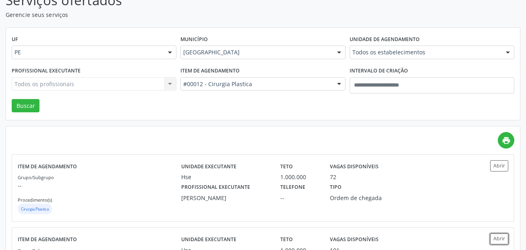
scroll to position [0, 0]
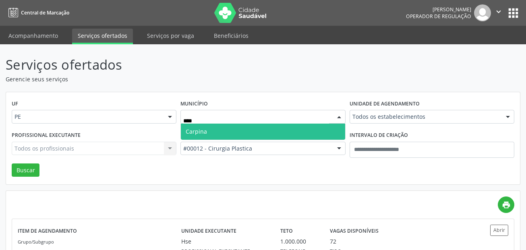
type input "*****"
click at [241, 137] on span "Carpina" at bounding box center [263, 132] width 164 height 16
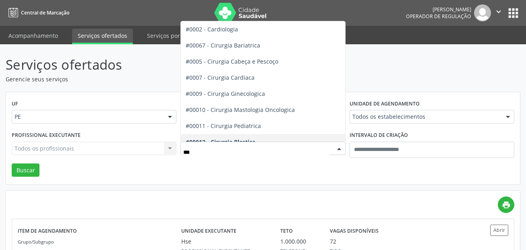
type input "****"
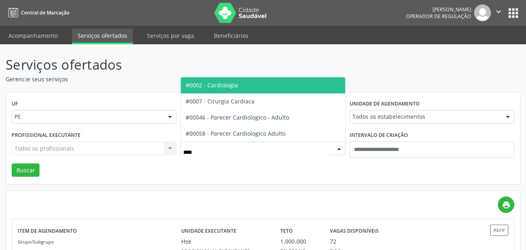
click at [246, 89] on span "#0002 - Cardiologia" at bounding box center [263, 85] width 164 height 16
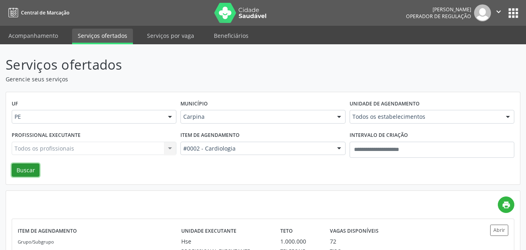
click at [21, 175] on button "Buscar" at bounding box center [26, 171] width 28 height 14
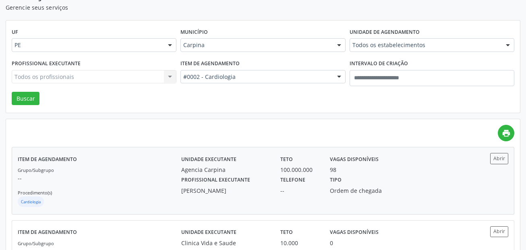
scroll to position [40, 0]
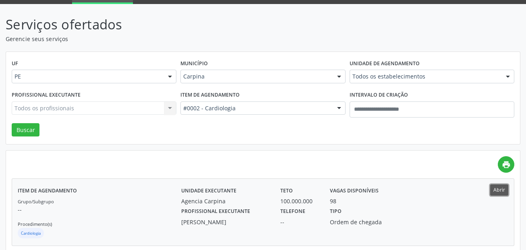
click at [499, 195] on button "Abrir" at bounding box center [499, 190] width 18 height 11
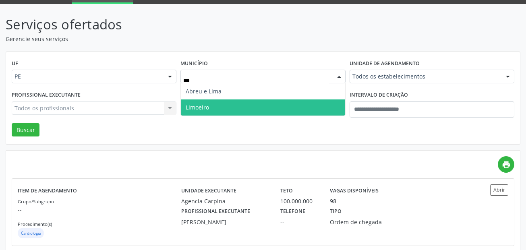
click at [222, 100] on span "Limoeiro" at bounding box center [263, 108] width 164 height 16
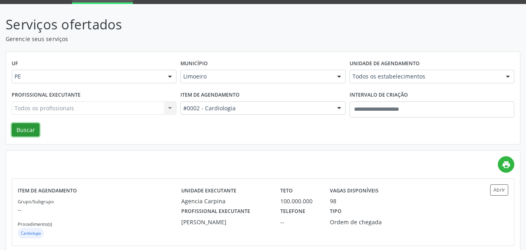
click at [29, 130] on button "Buscar" at bounding box center [26, 130] width 28 height 14
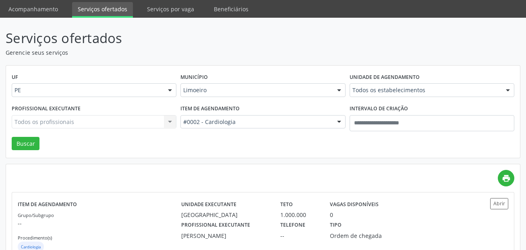
scroll to position [54, 0]
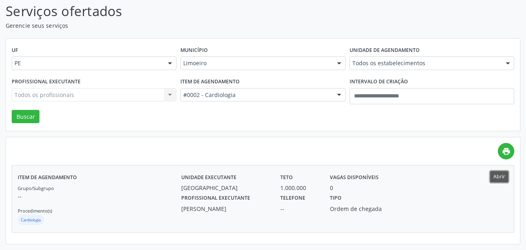
click at [497, 177] on button "Abrir" at bounding box center [499, 176] width 18 height 11
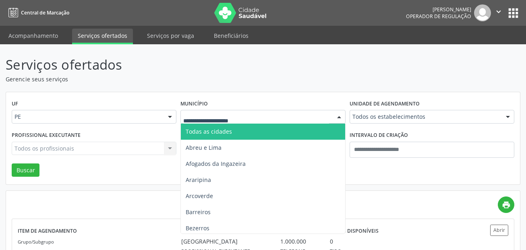
click at [238, 118] on input "text" at bounding box center [255, 121] width 145 height 16
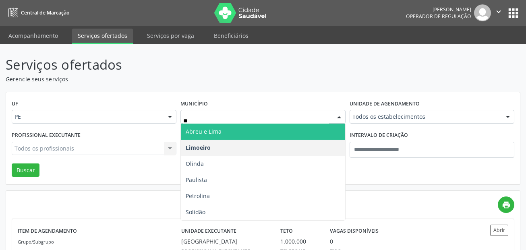
drag, startPoint x: 218, startPoint y: 118, endPoint x: 170, endPoint y: 118, distance: 48.8
click at [170, 118] on div "UF PE PE Nenhum resultado encontrado para: " " Não há nenhuma opção para ser ex…" at bounding box center [263, 113] width 507 height 31
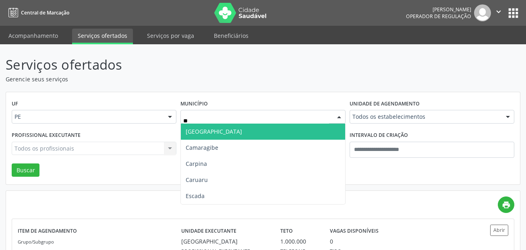
type input "***"
click at [202, 129] on span "Carpina" at bounding box center [196, 132] width 21 height 8
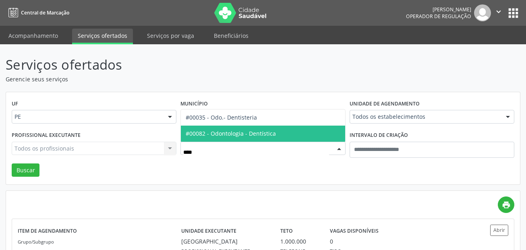
click at [223, 131] on span "#00082 - Odontologia - Dentística" at bounding box center [231, 134] width 90 height 8
type input "****"
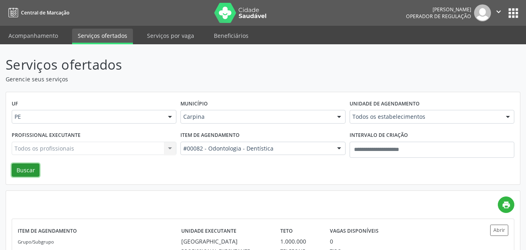
click at [22, 169] on button "Buscar" at bounding box center [26, 171] width 28 height 14
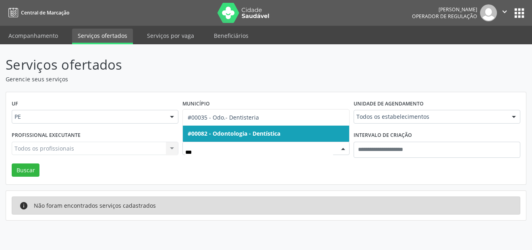
type input "****"
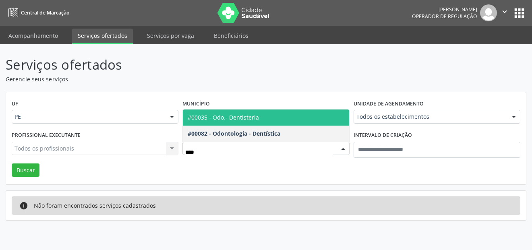
click at [243, 120] on span "#00035 - Odo.- Dentisteria" at bounding box center [223, 118] width 71 height 8
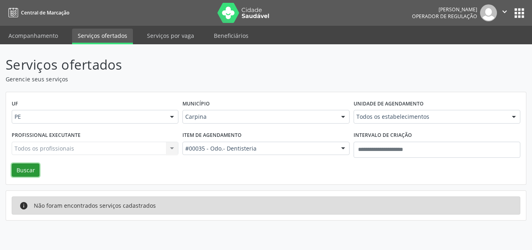
click at [34, 169] on button "Buscar" at bounding box center [26, 171] width 28 height 14
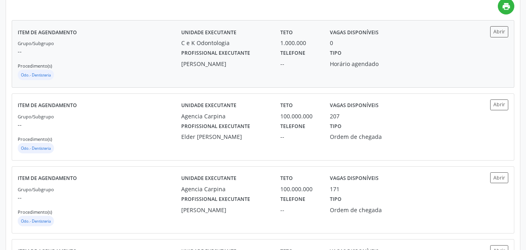
scroll to position [202, 0]
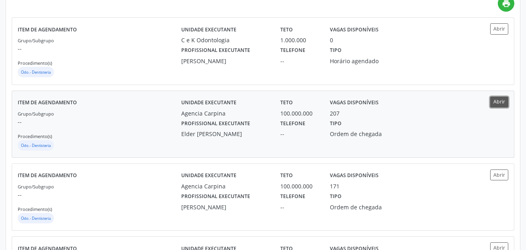
click at [502, 104] on button "Abrir" at bounding box center [499, 102] width 18 height 11
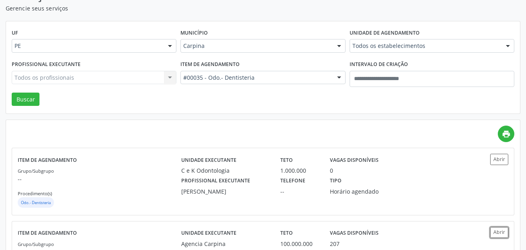
scroll to position [0, 0]
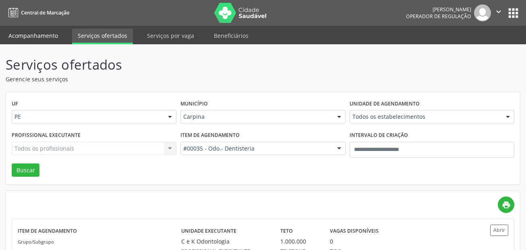
click at [22, 33] on link "Acompanhamento" at bounding box center [33, 36] width 61 height 14
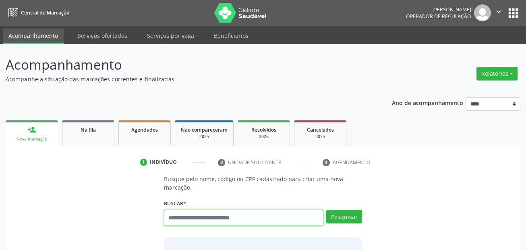
click at [258, 220] on input "text" at bounding box center [244, 218] width 160 height 16
paste input "**********"
type input "**********"
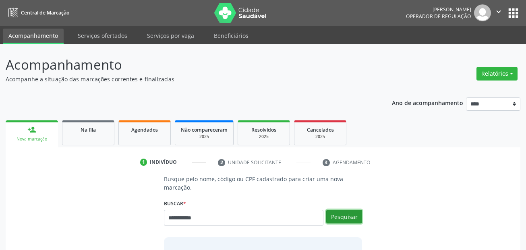
click at [350, 216] on button "Pesquisar" at bounding box center [344, 217] width 36 height 14
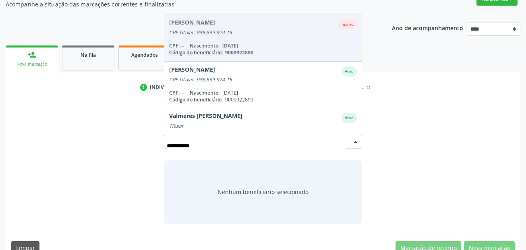
scroll to position [81, 0]
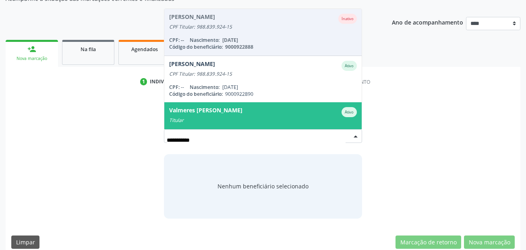
click at [272, 121] on div "Titular" at bounding box center [263, 120] width 188 height 6
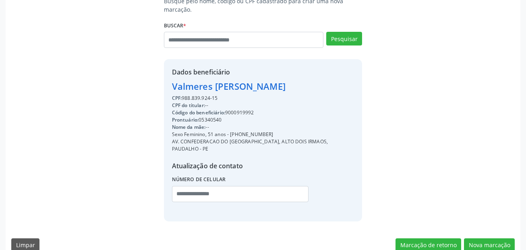
scroll to position [184, 0]
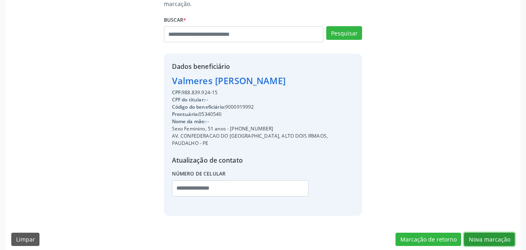
click at [501, 233] on button "Nova marcação" at bounding box center [489, 240] width 51 height 14
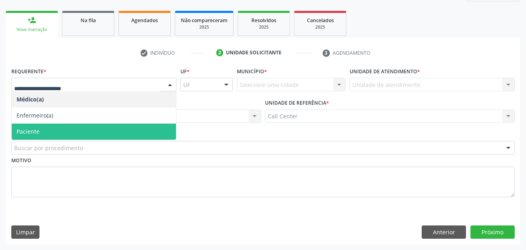
click at [52, 125] on span "Paciente" at bounding box center [94, 132] width 164 height 16
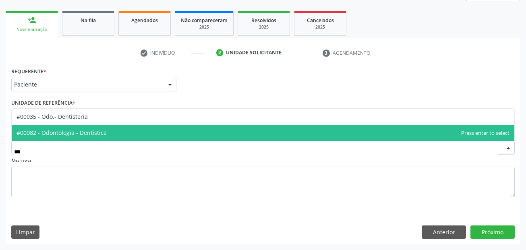
type input "****"
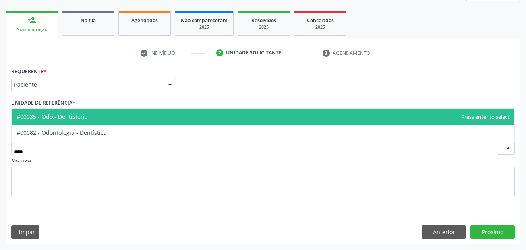
click at [95, 117] on span "#00035 - Odo.- Dentisteria" at bounding box center [263, 117] width 503 height 16
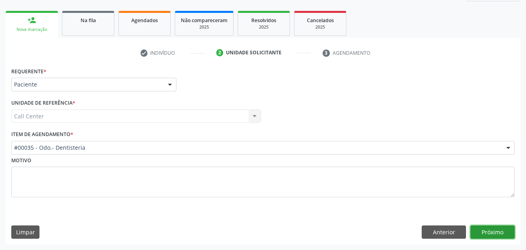
click at [495, 230] on button "Próximo" at bounding box center [493, 233] width 44 height 14
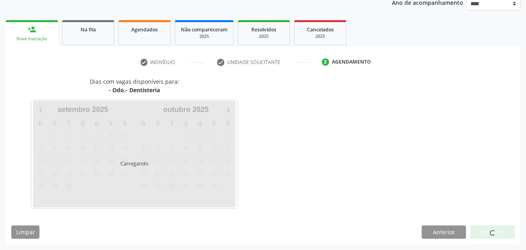
scroll to position [100, 0]
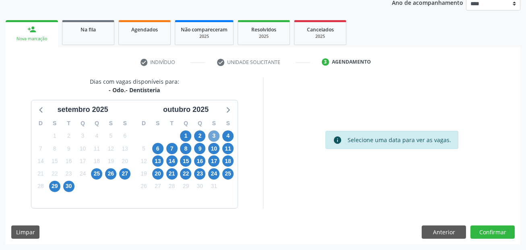
click at [214, 137] on span "3" at bounding box center [213, 136] width 11 height 11
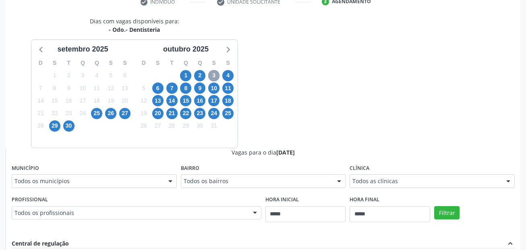
scroll to position [221, 0]
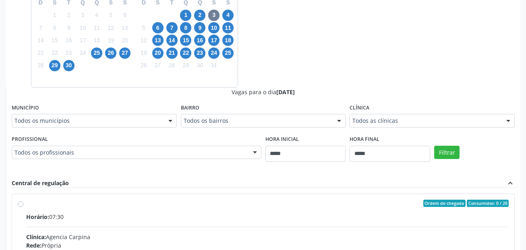
click at [50, 115] on div "Todos os municípios" at bounding box center [94, 121] width 165 height 14
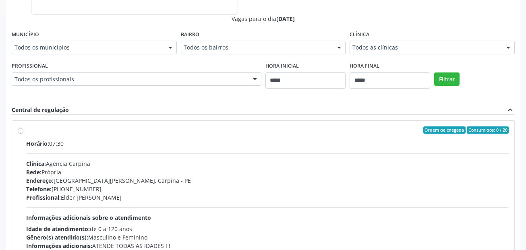
scroll to position [302, 0]
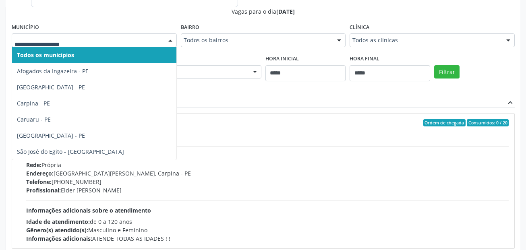
type input "*"
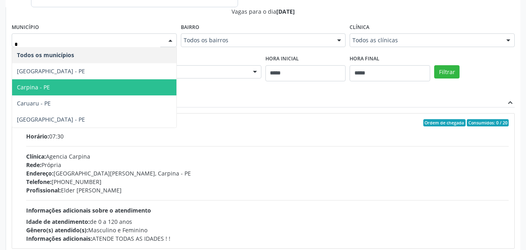
click at [47, 79] on span "Carpina - PE" at bounding box center [94, 87] width 164 height 16
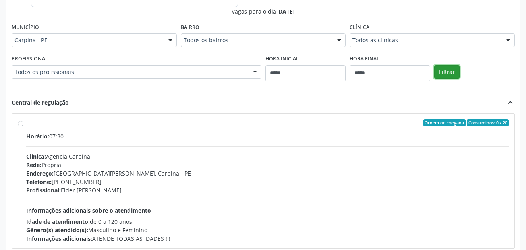
click at [455, 70] on button "Filtrar" at bounding box center [446, 72] width 25 height 14
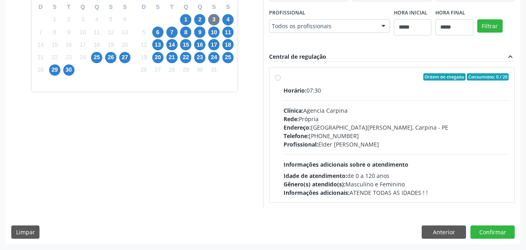
drag, startPoint x: 182, startPoint y: 165, endPoint x: 337, endPoint y: 151, distance: 155.4
click at [183, 166] on div "Dias com vagas disponíveis para: - Odo.- Dentisteria setembro 2025 D S T Q Q S …" at bounding box center [135, 84] width 258 height 247
click at [284, 77] on label "Ordem de chegada Consumidos: 0 / 20 Horário: 07:30 Clínica: Agencia Carpina Red…" at bounding box center [396, 135] width 225 height 124
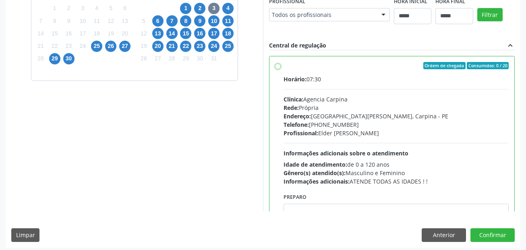
scroll to position [231, 0]
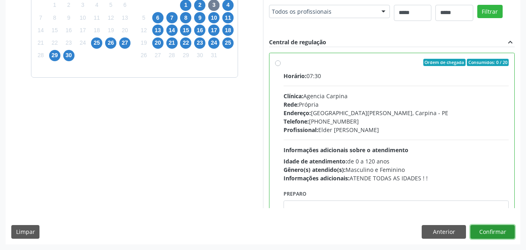
click at [505, 234] on button "Confirmar" at bounding box center [493, 232] width 44 height 14
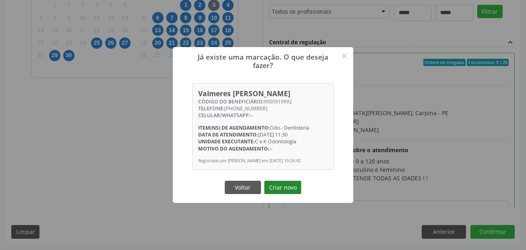
click at [295, 190] on button "Criar novo" at bounding box center [282, 188] width 37 height 14
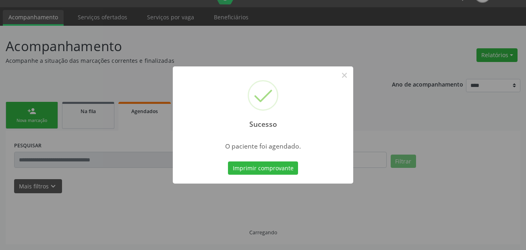
scroll to position [19, 0]
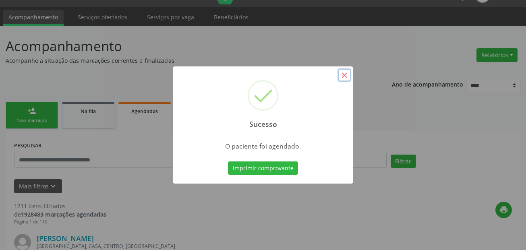
click at [346, 73] on button "×" at bounding box center [345, 76] width 14 height 14
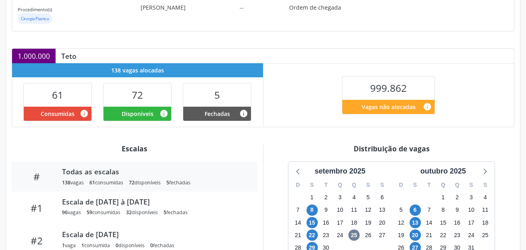
scroll to position [161, 0]
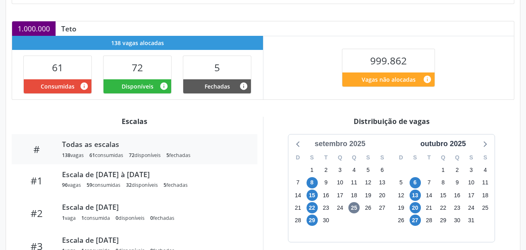
click at [355, 140] on div "setembro 2025" at bounding box center [340, 144] width 57 height 11
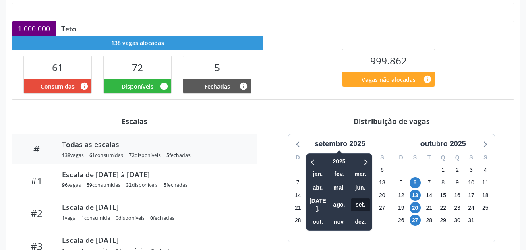
click at [361, 199] on span "set." at bounding box center [360, 205] width 19 height 12
click at [412, 181] on span "6" at bounding box center [415, 182] width 11 height 11
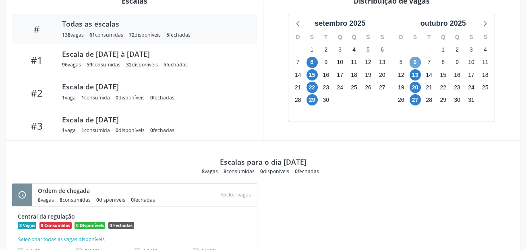
scroll to position [282, 0]
click at [416, 73] on span "13" at bounding box center [415, 74] width 11 height 11
click at [414, 85] on span "20" at bounding box center [415, 86] width 11 height 11
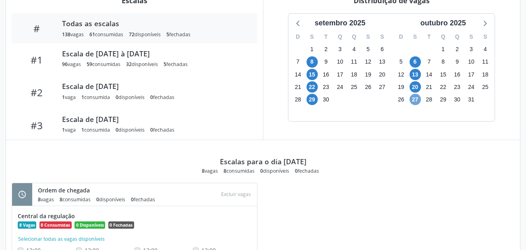
click at [415, 103] on span "27" at bounding box center [415, 99] width 11 height 11
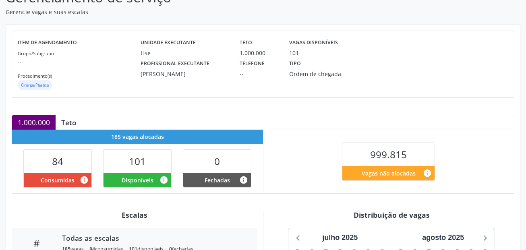
scroll to position [218, 0]
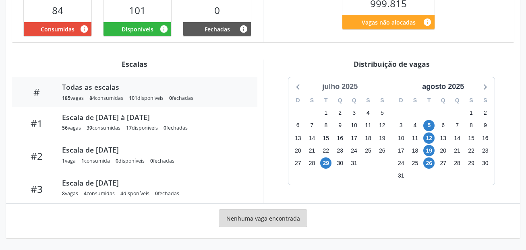
click at [349, 88] on div "julho 2025" at bounding box center [340, 86] width 42 height 11
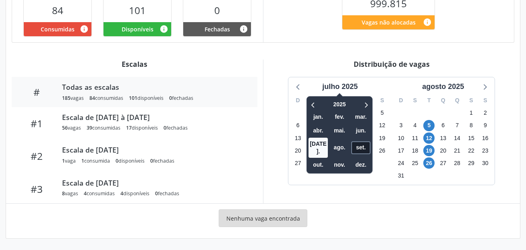
click at [366, 145] on span "set." at bounding box center [360, 147] width 19 height 12
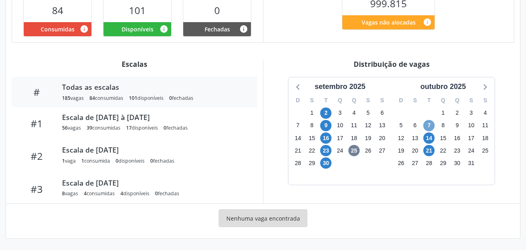
click at [430, 123] on span "7" at bounding box center [429, 125] width 11 height 11
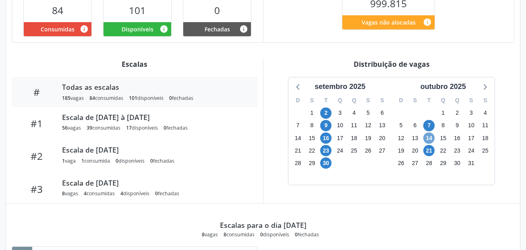
click at [429, 139] on span "14" at bounding box center [429, 138] width 11 height 11
click at [428, 150] on span "21" at bounding box center [429, 150] width 11 height 11
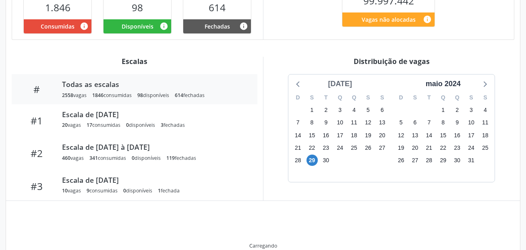
scroll to position [221, 0]
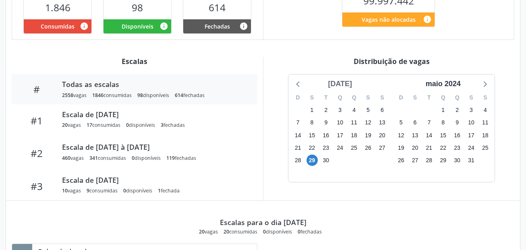
click at [349, 81] on div "[DATE]" at bounding box center [340, 84] width 31 height 11
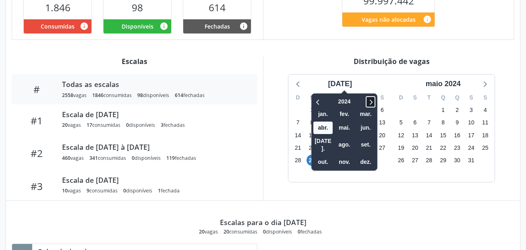
click at [369, 99] on icon at bounding box center [371, 102] width 8 height 10
click at [364, 144] on span "set." at bounding box center [365, 145] width 19 height 12
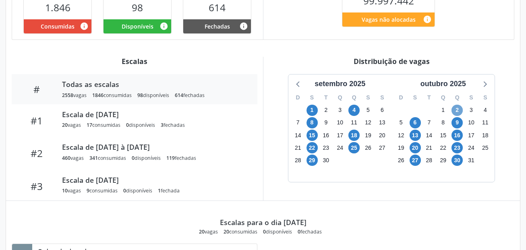
click at [462, 107] on span "2" at bounding box center [457, 110] width 11 height 11
click at [460, 109] on span "2" at bounding box center [457, 110] width 11 height 11
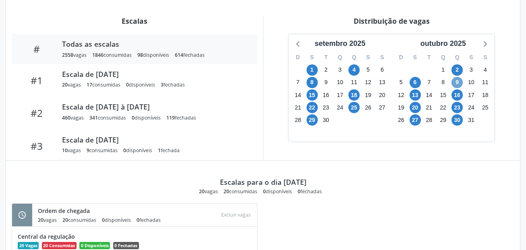
click at [456, 81] on span "9" at bounding box center [457, 82] width 11 height 11
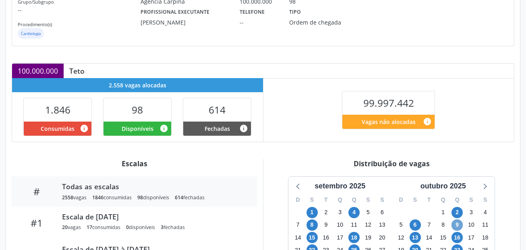
scroll to position [202, 0]
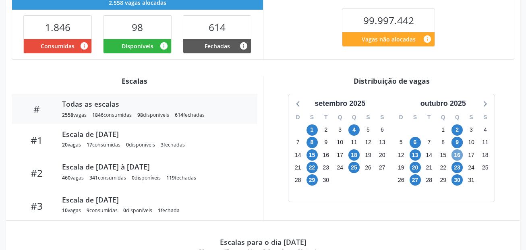
click at [462, 154] on span "16" at bounding box center [457, 155] width 11 height 11
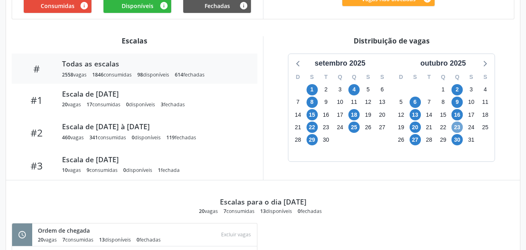
click at [456, 129] on span "23" at bounding box center [457, 127] width 11 height 11
click at [416, 129] on span "20" at bounding box center [415, 127] width 11 height 11
click at [414, 112] on span "13" at bounding box center [415, 114] width 11 height 11
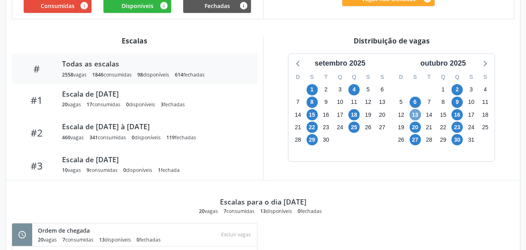
click at [414, 112] on span "13" at bounding box center [415, 114] width 11 height 11
click at [415, 103] on span "6" at bounding box center [415, 102] width 11 height 11
click at [416, 113] on span "13" at bounding box center [415, 114] width 11 height 11
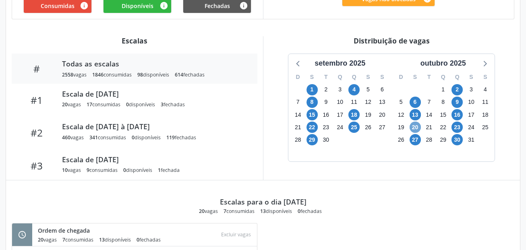
click at [415, 127] on span "20" at bounding box center [415, 127] width 11 height 11
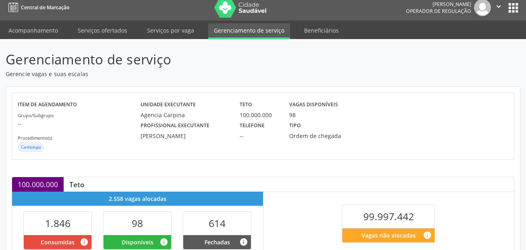
scroll to position [0, 0]
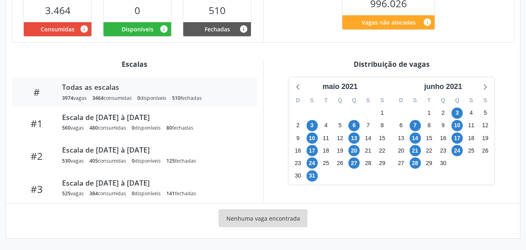
scroll to position [218, 0]
click at [344, 87] on div "maio 2021" at bounding box center [341, 86] width 42 height 11
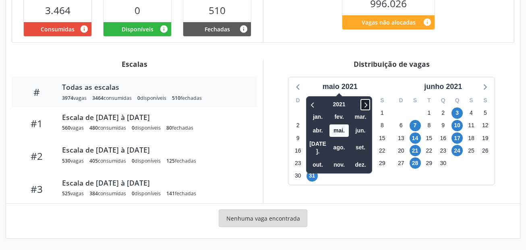
click at [366, 102] on icon at bounding box center [366, 105] width 8 height 10
click at [365, 103] on icon at bounding box center [366, 105] width 8 height 10
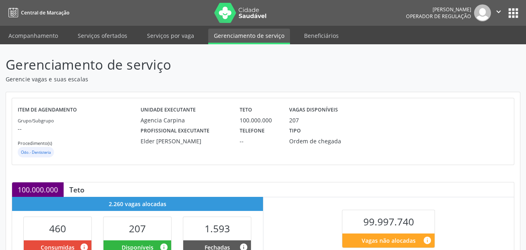
scroll to position [218, 0]
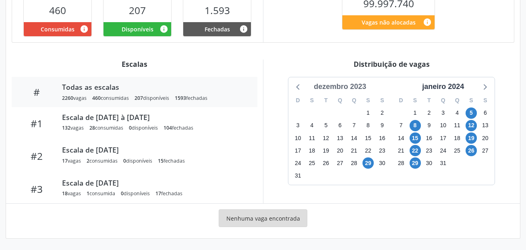
click at [363, 83] on div "dezembro 2023" at bounding box center [340, 86] width 59 height 11
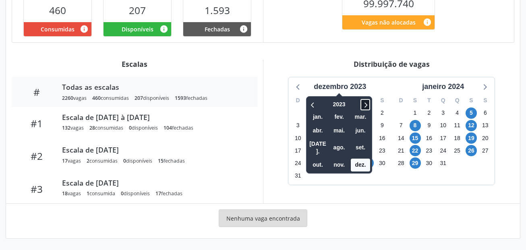
click at [369, 106] on icon at bounding box center [366, 105] width 8 height 10
click at [359, 143] on span "set." at bounding box center [360, 147] width 19 height 12
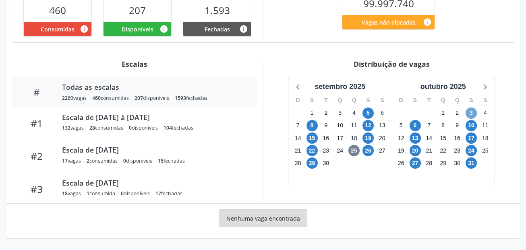
click at [472, 112] on span "3" at bounding box center [471, 113] width 11 height 11
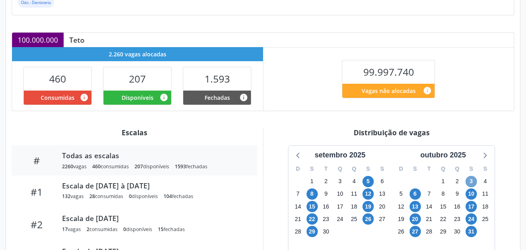
scroll to position [17, 0]
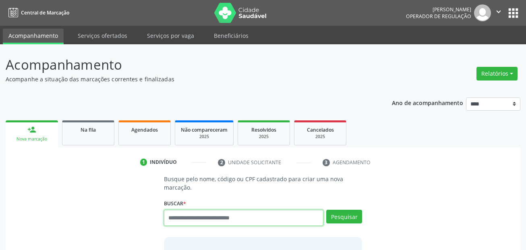
click at [243, 221] on input "text" at bounding box center [244, 218] width 160 height 16
paste input "**********"
type input "**********"
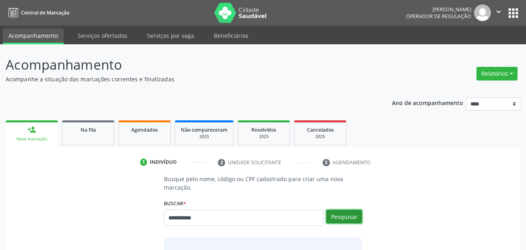
click at [351, 215] on button "Pesquisar" at bounding box center [344, 217] width 36 height 14
type input "**********"
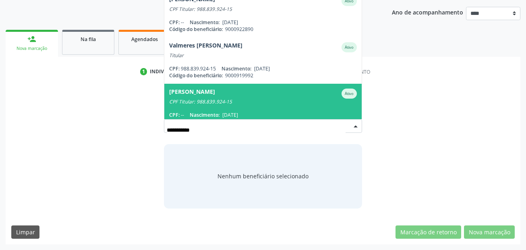
scroll to position [66, 0]
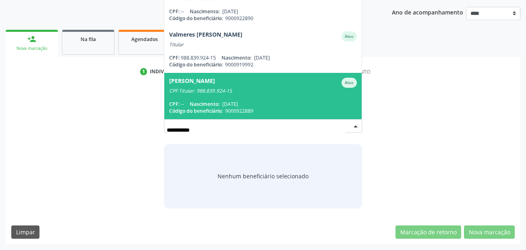
click at [274, 97] on span "Vanessa Regina dos Santos Gomes Ativo CPF Titular: 988.839.924-15 CPF: -- Nasci…" at bounding box center [263, 96] width 198 height 46
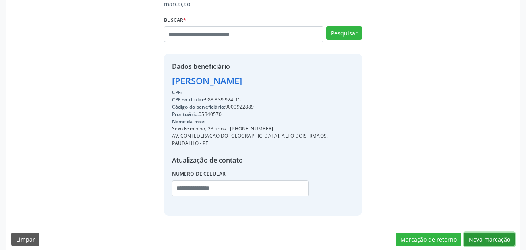
click at [505, 237] on button "Nova marcação" at bounding box center [489, 240] width 51 height 14
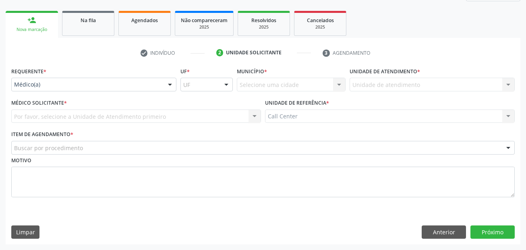
scroll to position [110, 0]
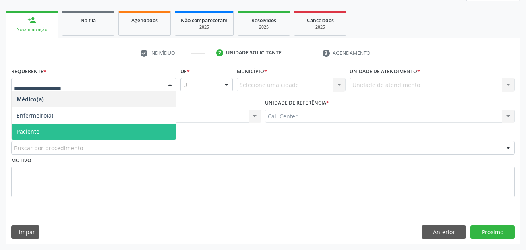
click at [52, 129] on span "Paciente" at bounding box center [94, 132] width 164 height 16
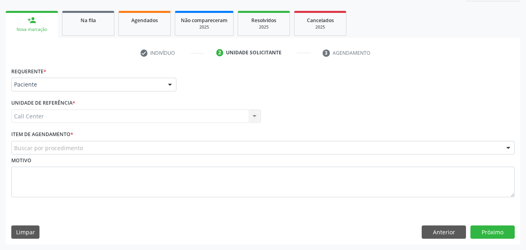
click at [58, 121] on div "Call Center Call Center Nenhum resultado encontrado para: " " Não há nenhuma op…" at bounding box center [136, 117] width 250 height 14
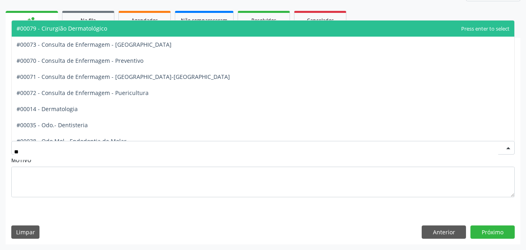
type input "***"
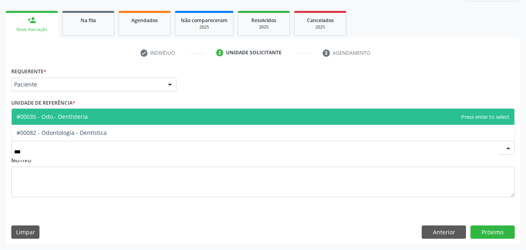
click at [60, 121] on span "#00035 - Odo.- Dentisteria" at bounding box center [263, 117] width 503 height 16
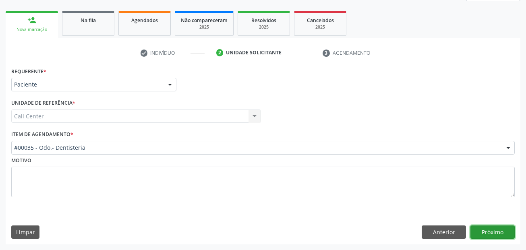
click at [499, 234] on button "Próximo" at bounding box center [493, 233] width 44 height 14
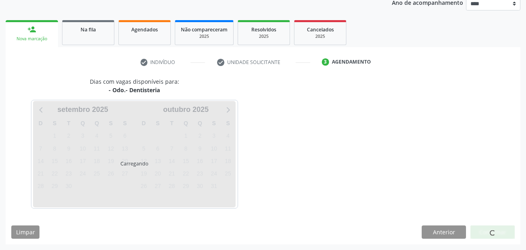
scroll to position [100, 0]
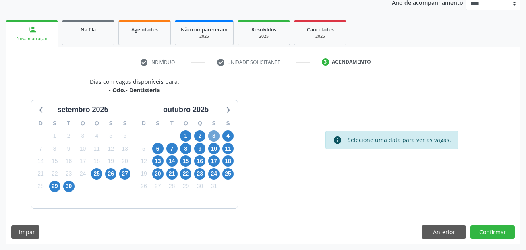
click at [215, 134] on span "3" at bounding box center [213, 136] width 11 height 11
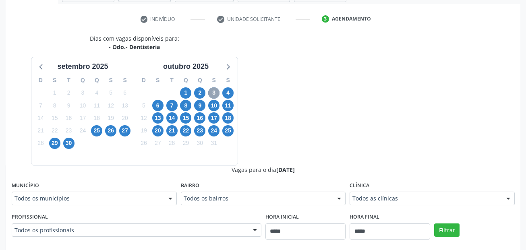
scroll to position [181, 0]
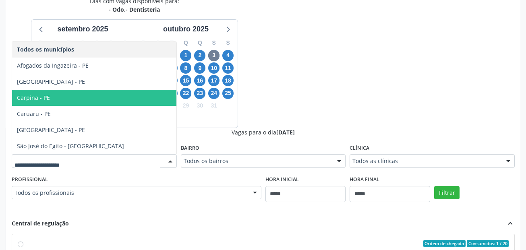
click at [64, 94] on span "Carpina - PE" at bounding box center [94, 98] width 164 height 16
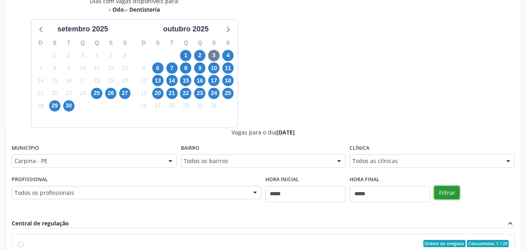
click at [452, 191] on button "Filtrar" at bounding box center [446, 193] width 25 height 14
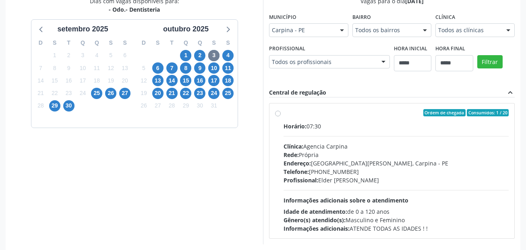
click at [288, 120] on label "Ordem de chegada Consumidos: 1 / 20 Horário: 07:30 Clínica: Agencia Carpina Red…" at bounding box center [396, 171] width 225 height 124
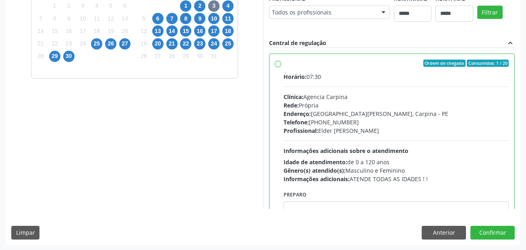
scroll to position [231, 0]
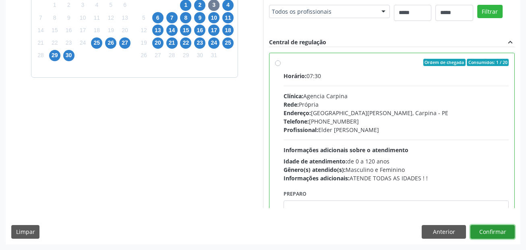
click at [503, 232] on button "Confirmar" at bounding box center [493, 232] width 44 height 14
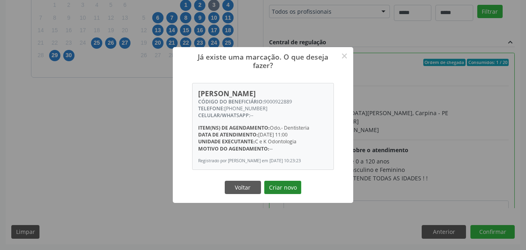
click at [285, 193] on button "Criar novo" at bounding box center [282, 188] width 37 height 14
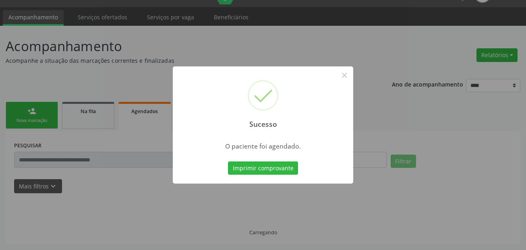
scroll to position [19, 0]
click at [275, 168] on button "Imprimir comprovante" at bounding box center [263, 169] width 70 height 14
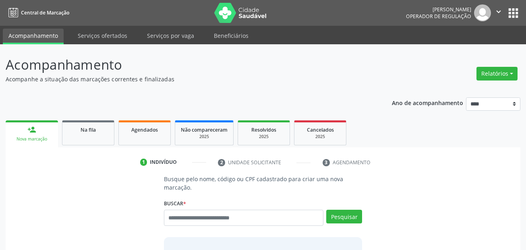
scroll to position [19, 0]
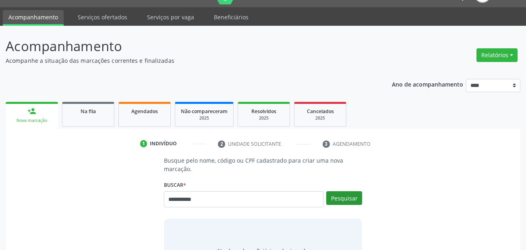
type input "**********"
click at [356, 195] on button "Pesquisar" at bounding box center [344, 198] width 36 height 14
type input "**********"
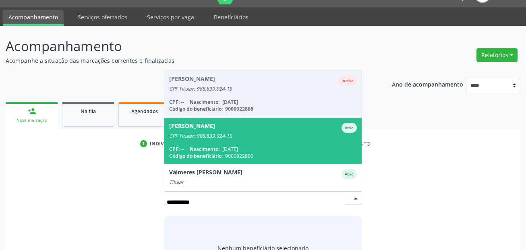
click at [215, 127] on div "[PERSON_NAME]" at bounding box center [192, 128] width 46 height 10
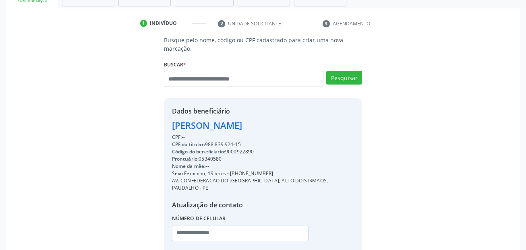
scroll to position [139, 0]
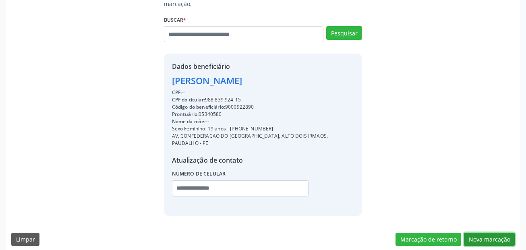
click at [507, 233] on button "Nova marcação" at bounding box center [489, 240] width 51 height 14
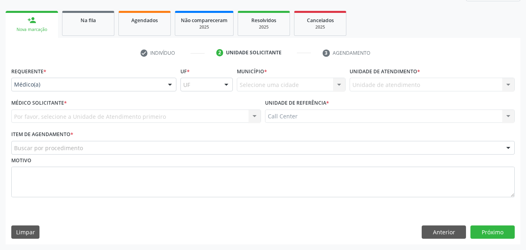
scroll to position [110, 0]
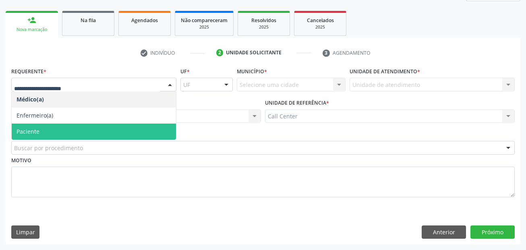
click at [58, 129] on span "Paciente" at bounding box center [94, 132] width 164 height 16
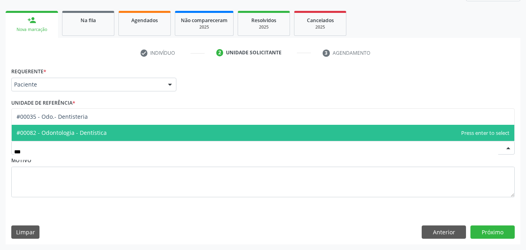
type input "****"
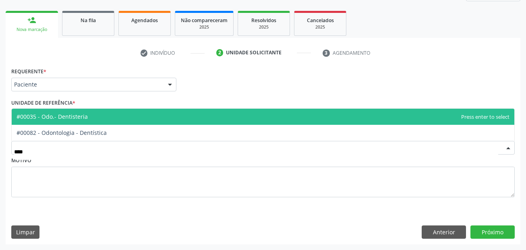
click at [70, 118] on span "#00035 - Odo.- Dentisteria" at bounding box center [52, 117] width 71 height 8
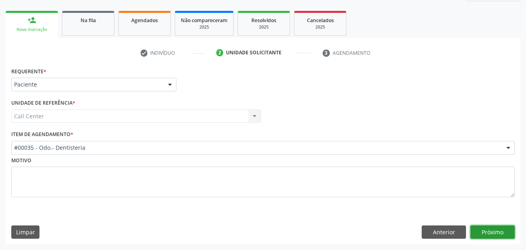
click at [491, 230] on button "Próximo" at bounding box center [493, 233] width 44 height 14
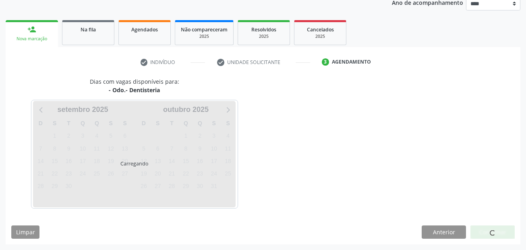
scroll to position [100, 0]
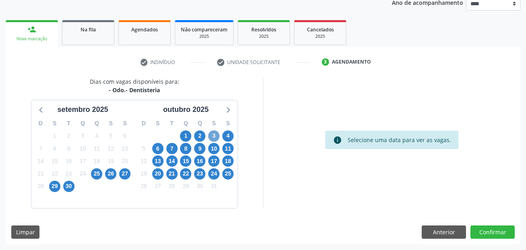
click at [215, 137] on span "3" at bounding box center [213, 136] width 11 height 11
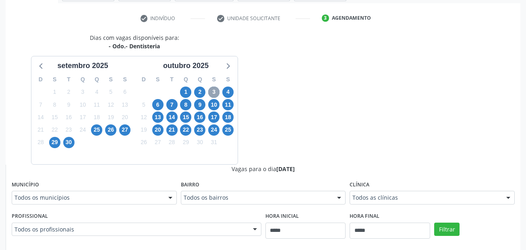
scroll to position [221, 0]
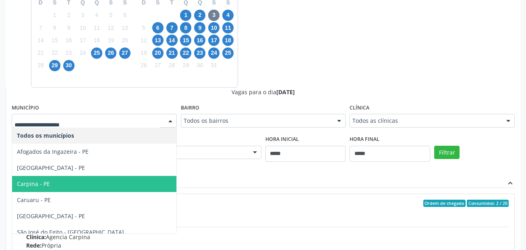
click at [54, 183] on span "Carpina - PE" at bounding box center [94, 184] width 164 height 16
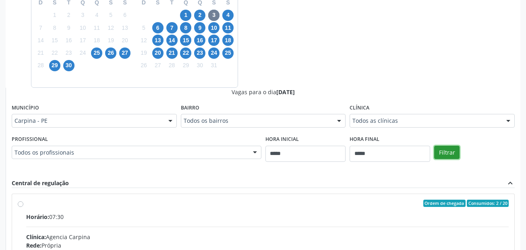
click at [451, 150] on button "Filtrar" at bounding box center [446, 153] width 25 height 14
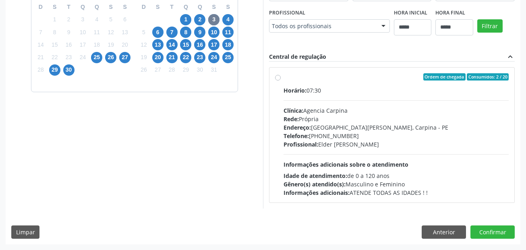
click at [304, 122] on div "Rede: Própria" at bounding box center [396, 119] width 225 height 8
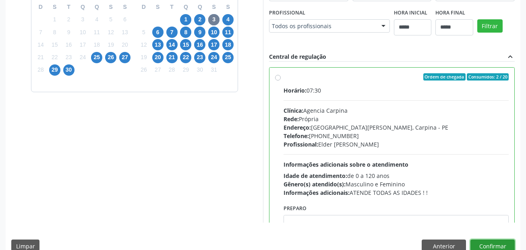
click at [489, 243] on button "Confirmar" at bounding box center [493, 247] width 44 height 14
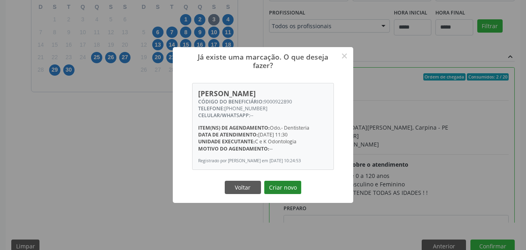
click at [292, 193] on button "Criar novo" at bounding box center [282, 188] width 37 height 14
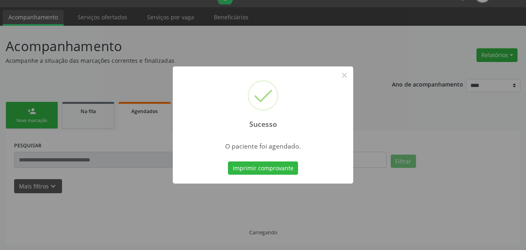
scroll to position [19, 0]
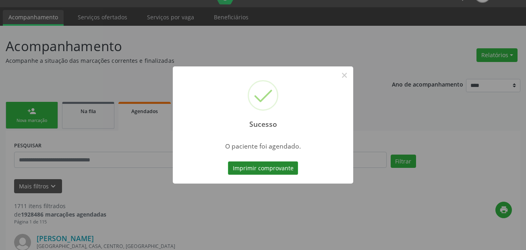
click at [269, 170] on button "Imprimir comprovante" at bounding box center [263, 169] width 70 height 14
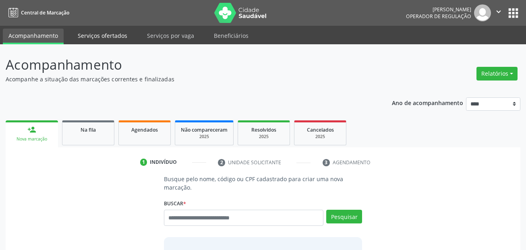
click at [125, 34] on link "Serviços ofertados" at bounding box center [102, 36] width 61 height 14
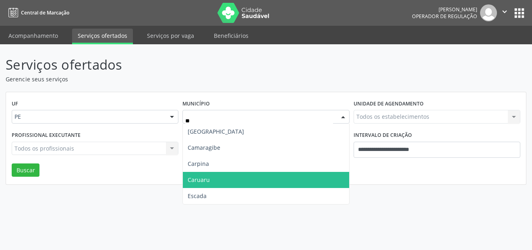
type input "***"
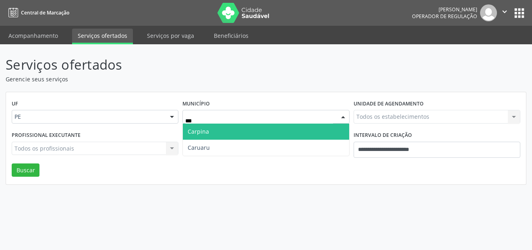
click at [223, 129] on span "Carpina" at bounding box center [266, 132] width 166 height 16
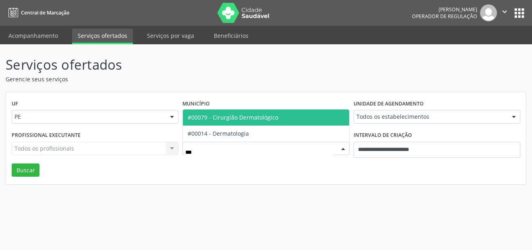
type input "****"
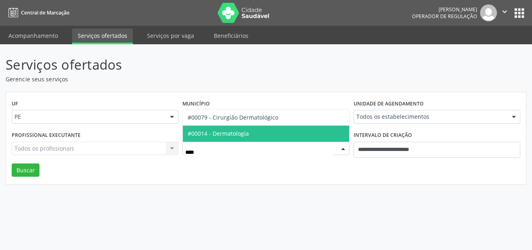
click at [235, 135] on span "#00014 - Dermatologia" at bounding box center [218, 134] width 61 height 8
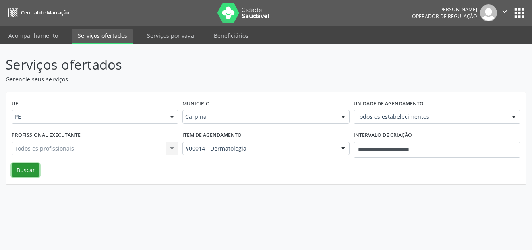
click at [25, 168] on button "Buscar" at bounding box center [26, 171] width 28 height 14
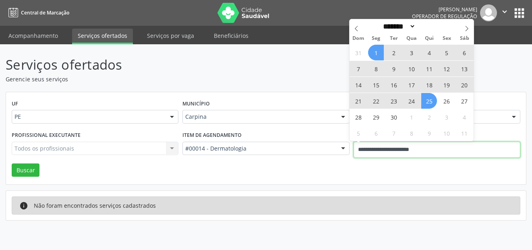
drag, startPoint x: 429, startPoint y: 143, endPoint x: 345, endPoint y: 143, distance: 83.4
click at [345, 143] on div "Profissional executante Todos os profissionais Todos os profissionais Nenhum re…" at bounding box center [266, 146] width 513 height 34
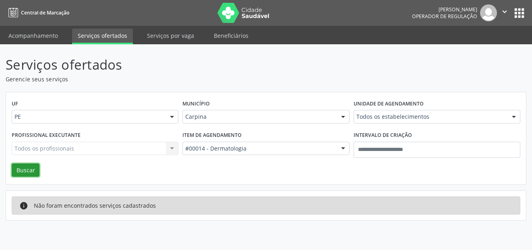
click at [19, 172] on button "Buscar" at bounding box center [26, 171] width 28 height 14
